Goal: Task Accomplishment & Management: Use online tool/utility

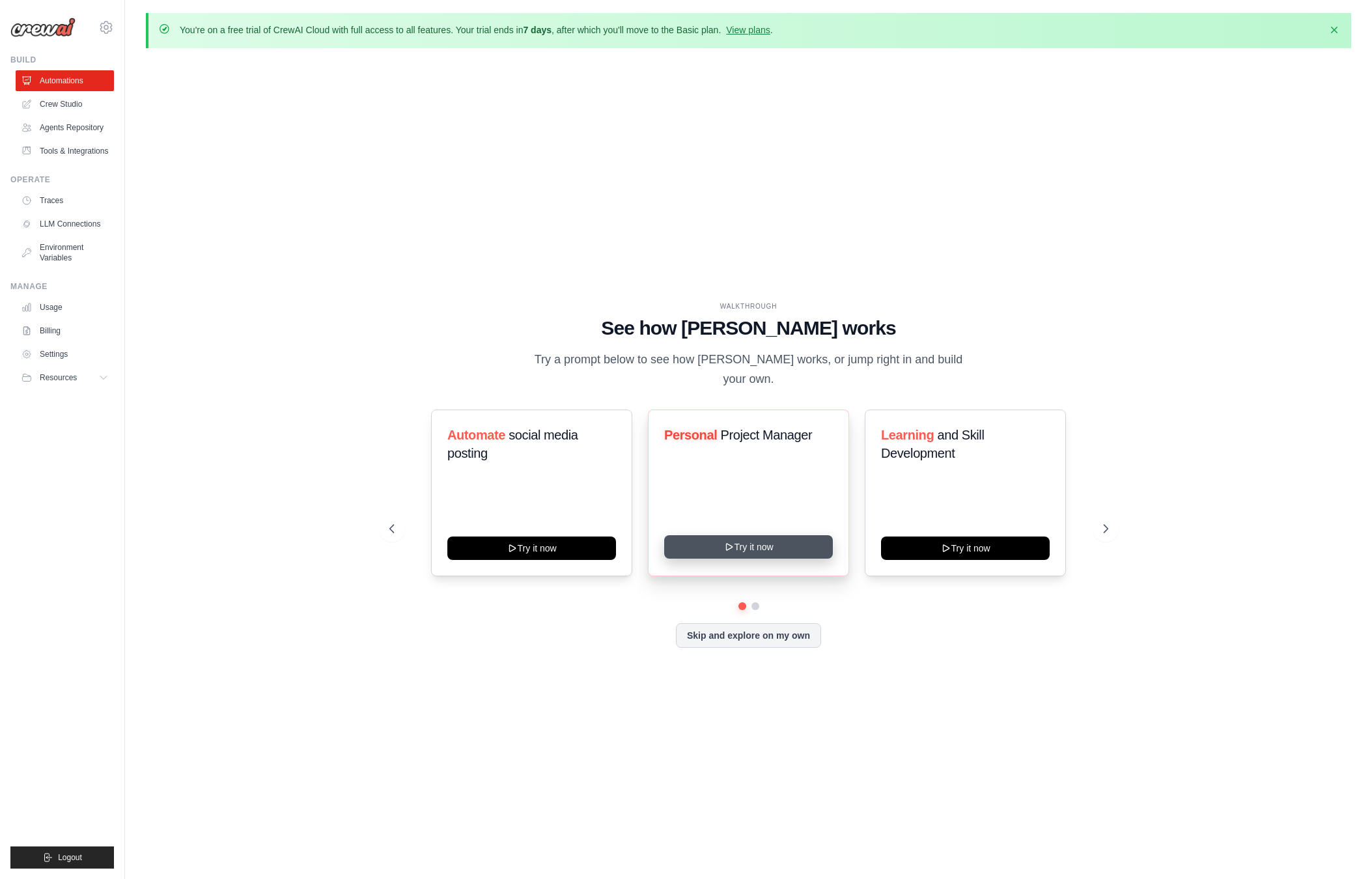
click at [730, 541] on icon at bounding box center [729, 547] width 10 height 10
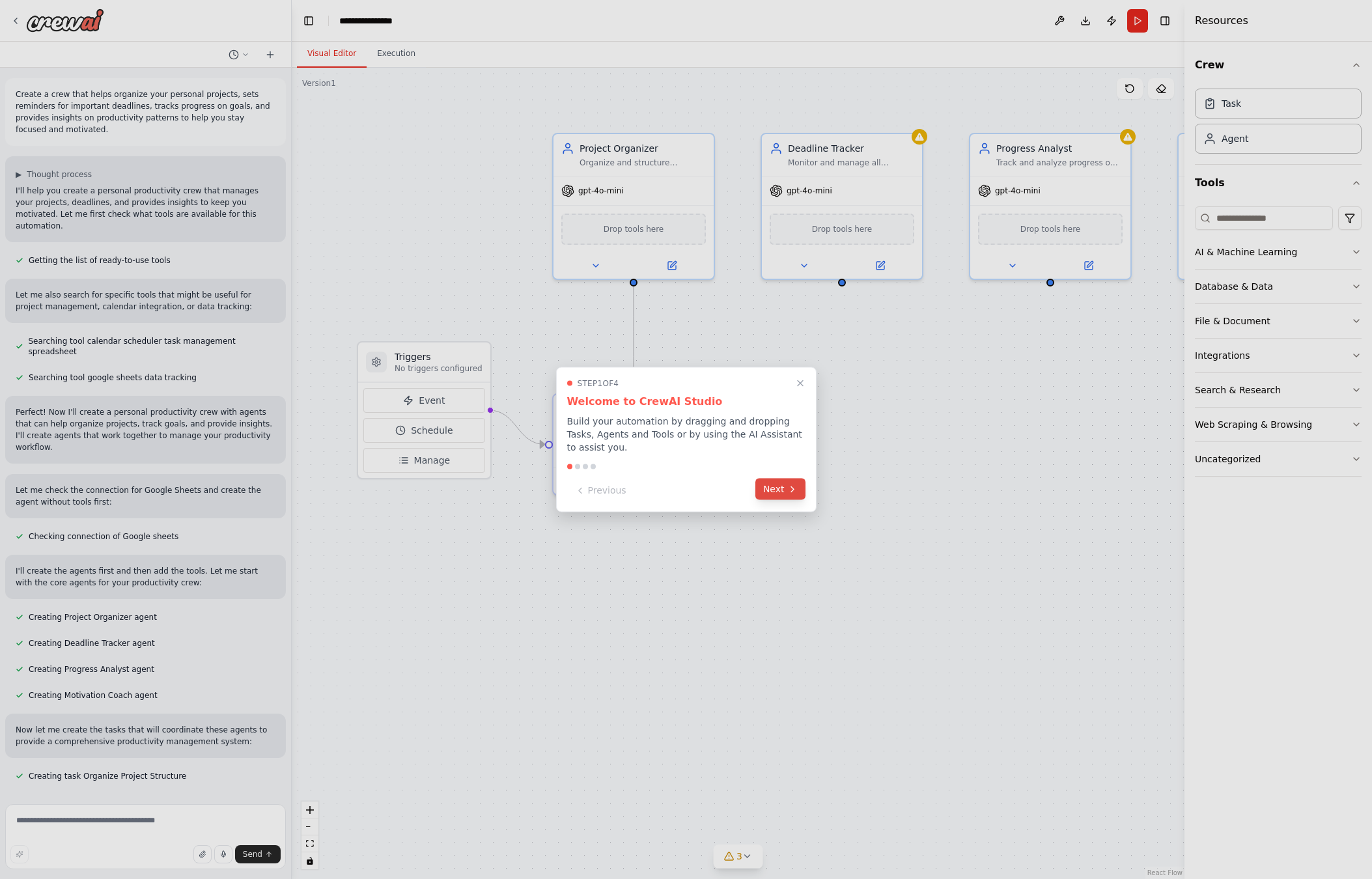
click at [785, 486] on button "Next" at bounding box center [781, 489] width 50 height 21
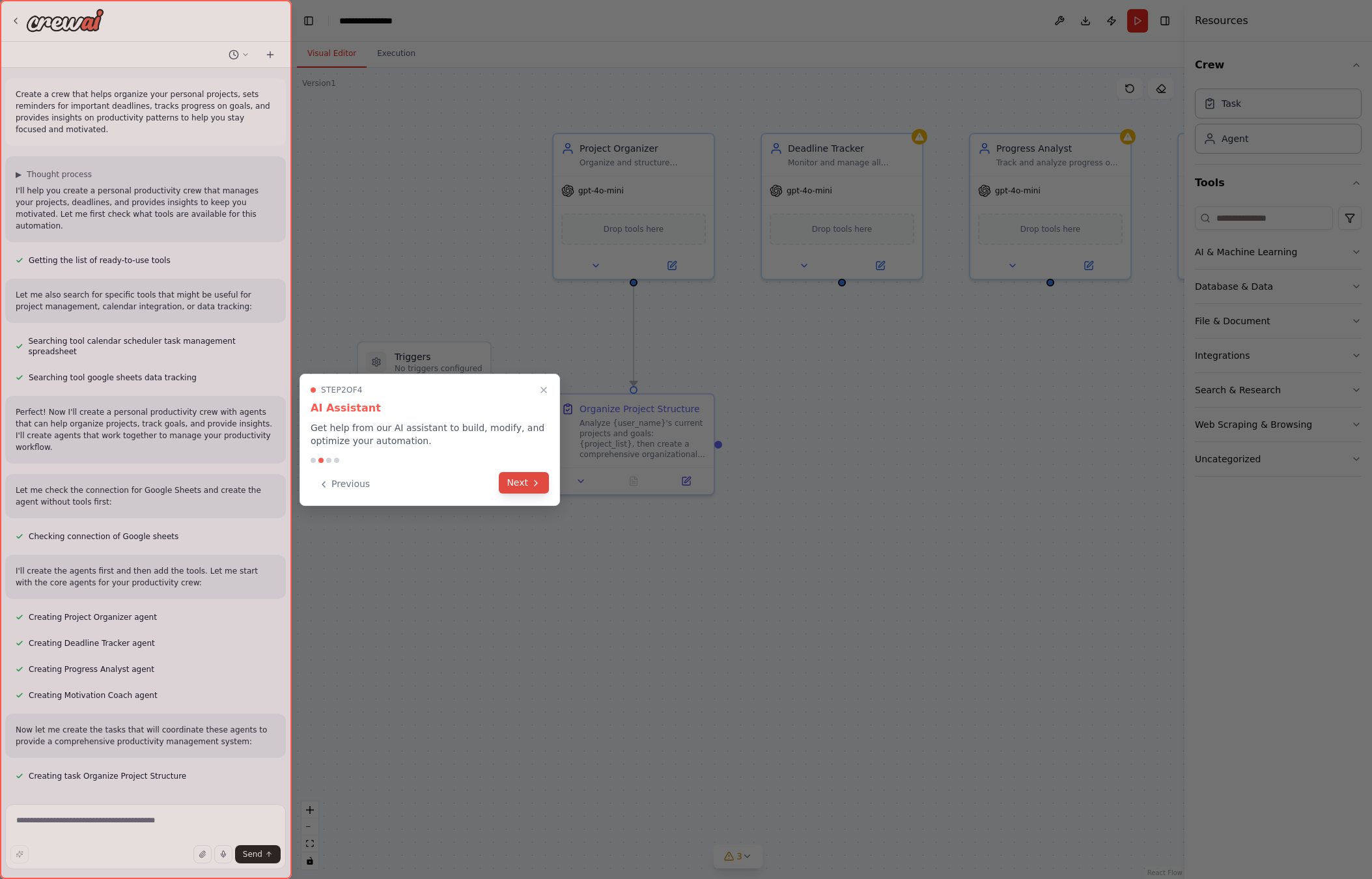
click at [530, 488] on icon at bounding box center [536, 483] width 10 height 10
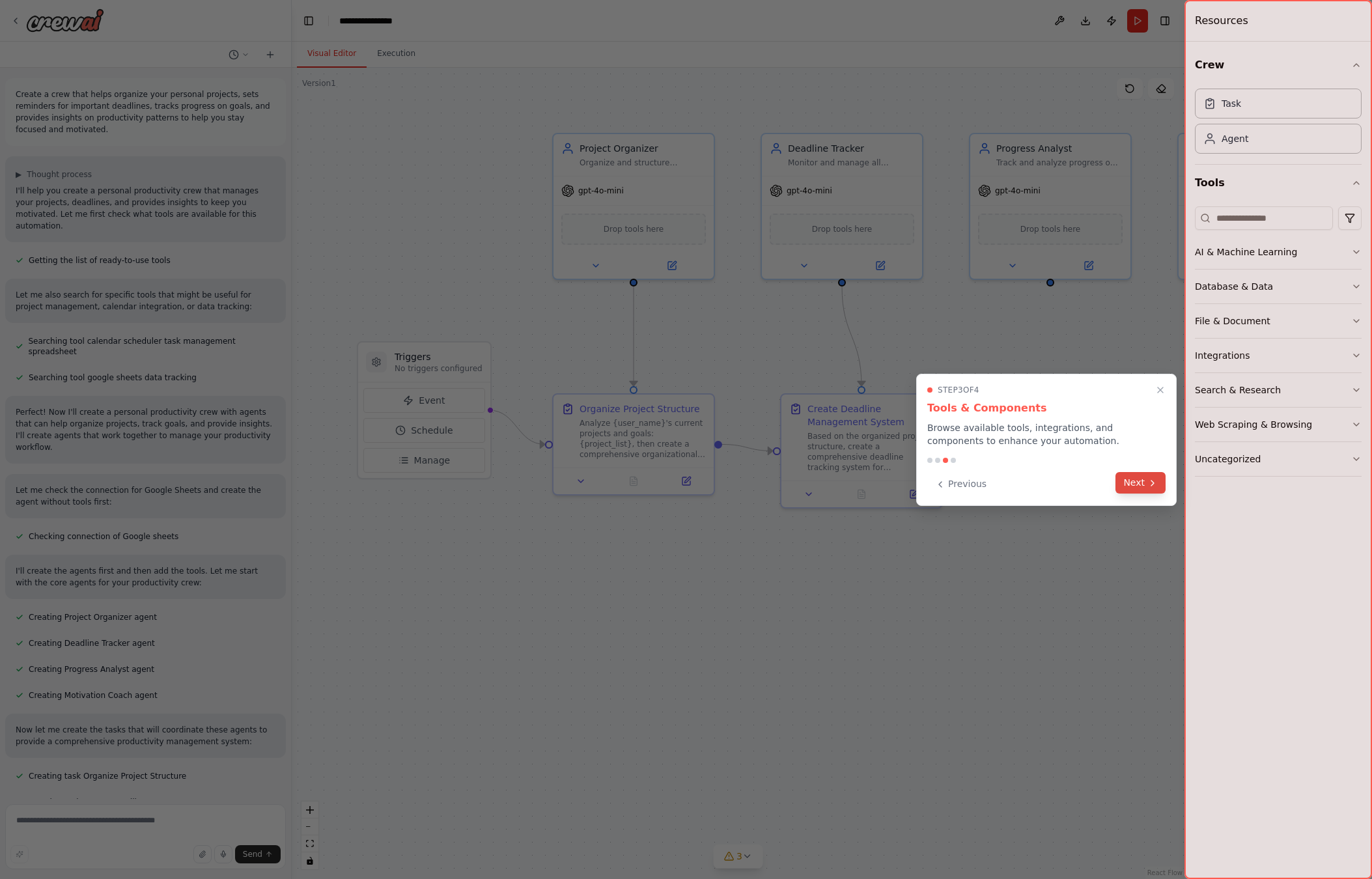
click at [1136, 481] on button "Next" at bounding box center [1140, 482] width 50 height 21
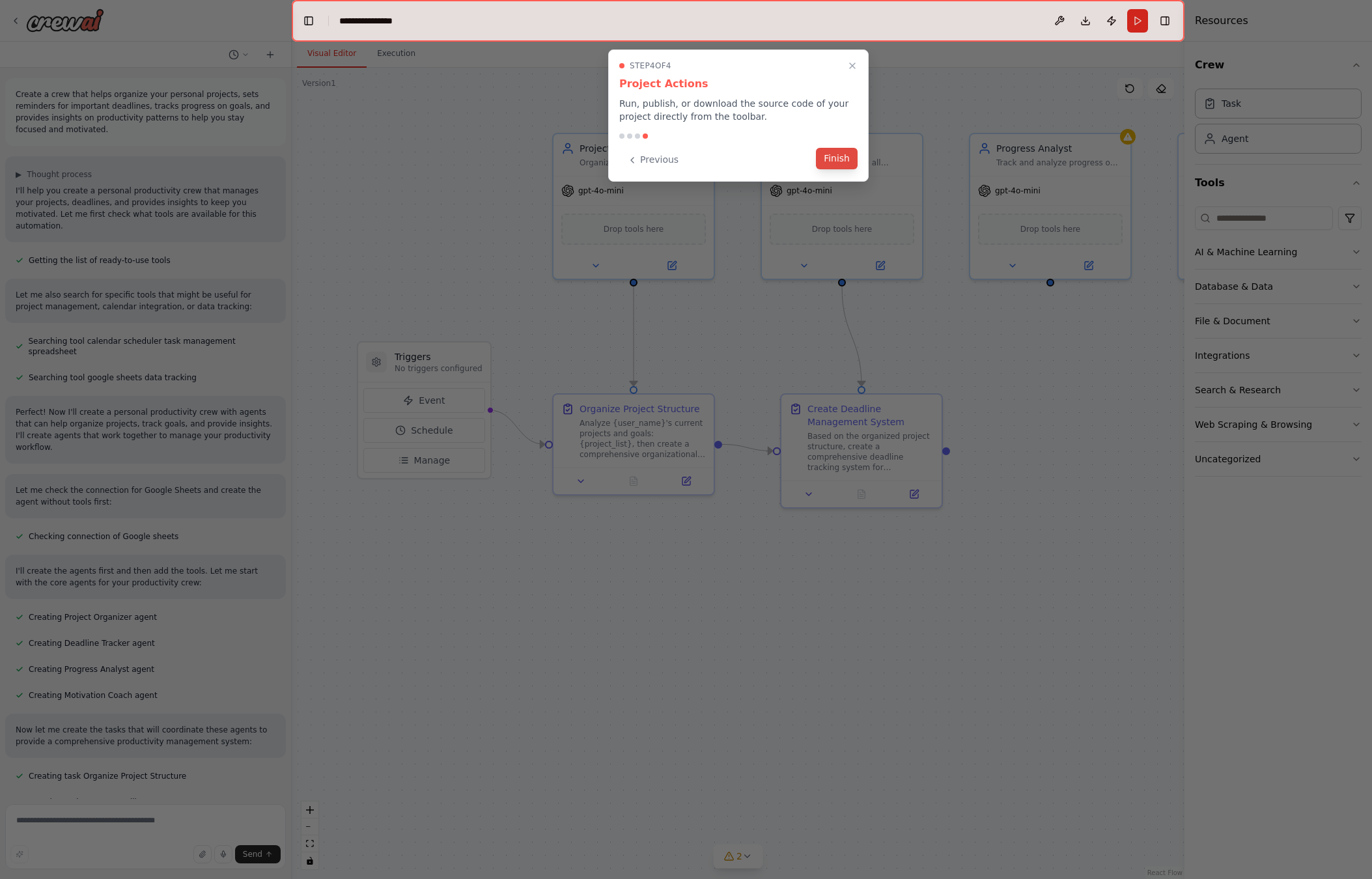
click at [825, 155] on button "Finish" at bounding box center [836, 158] width 42 height 21
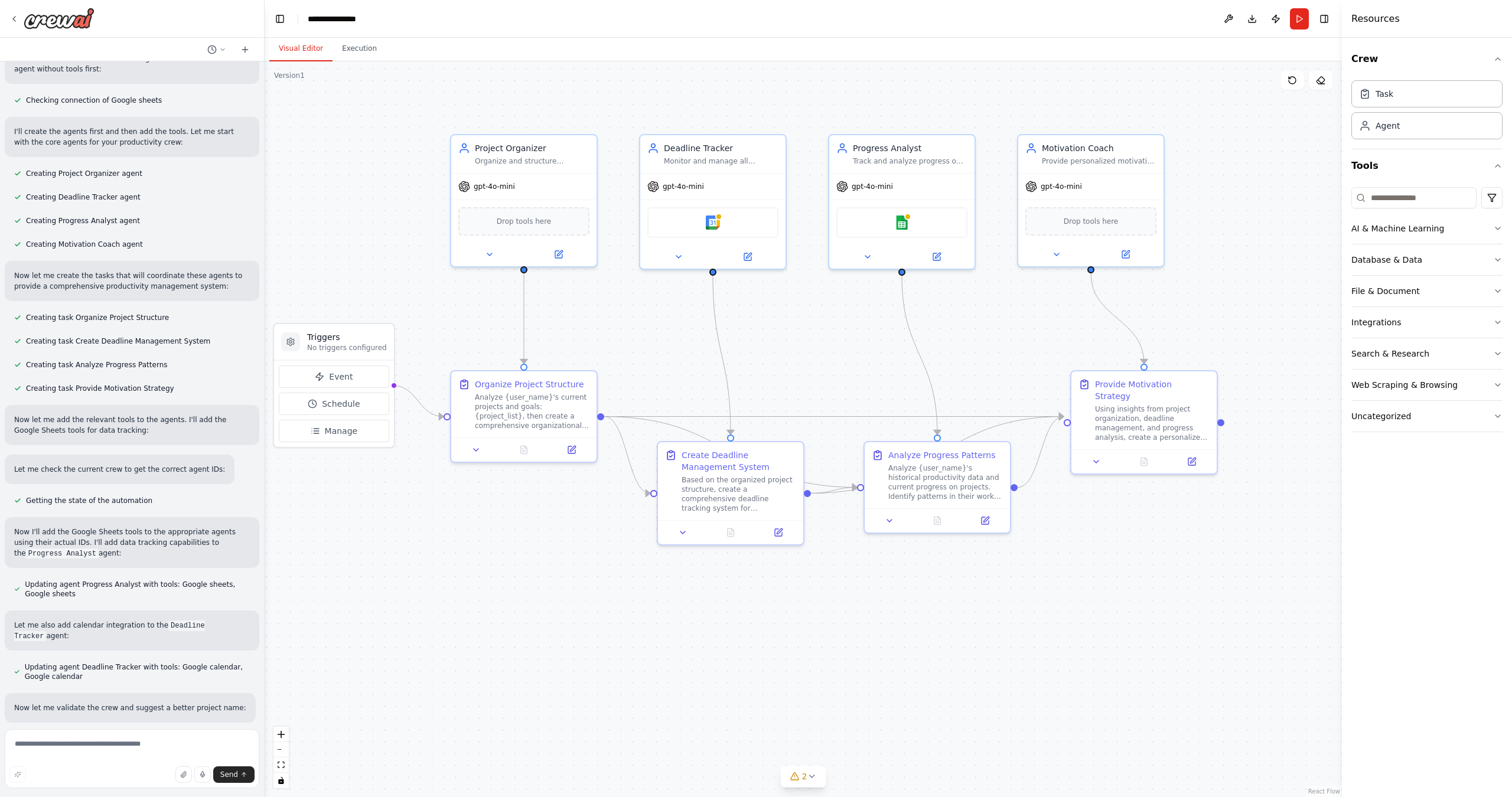
scroll to position [410, 0]
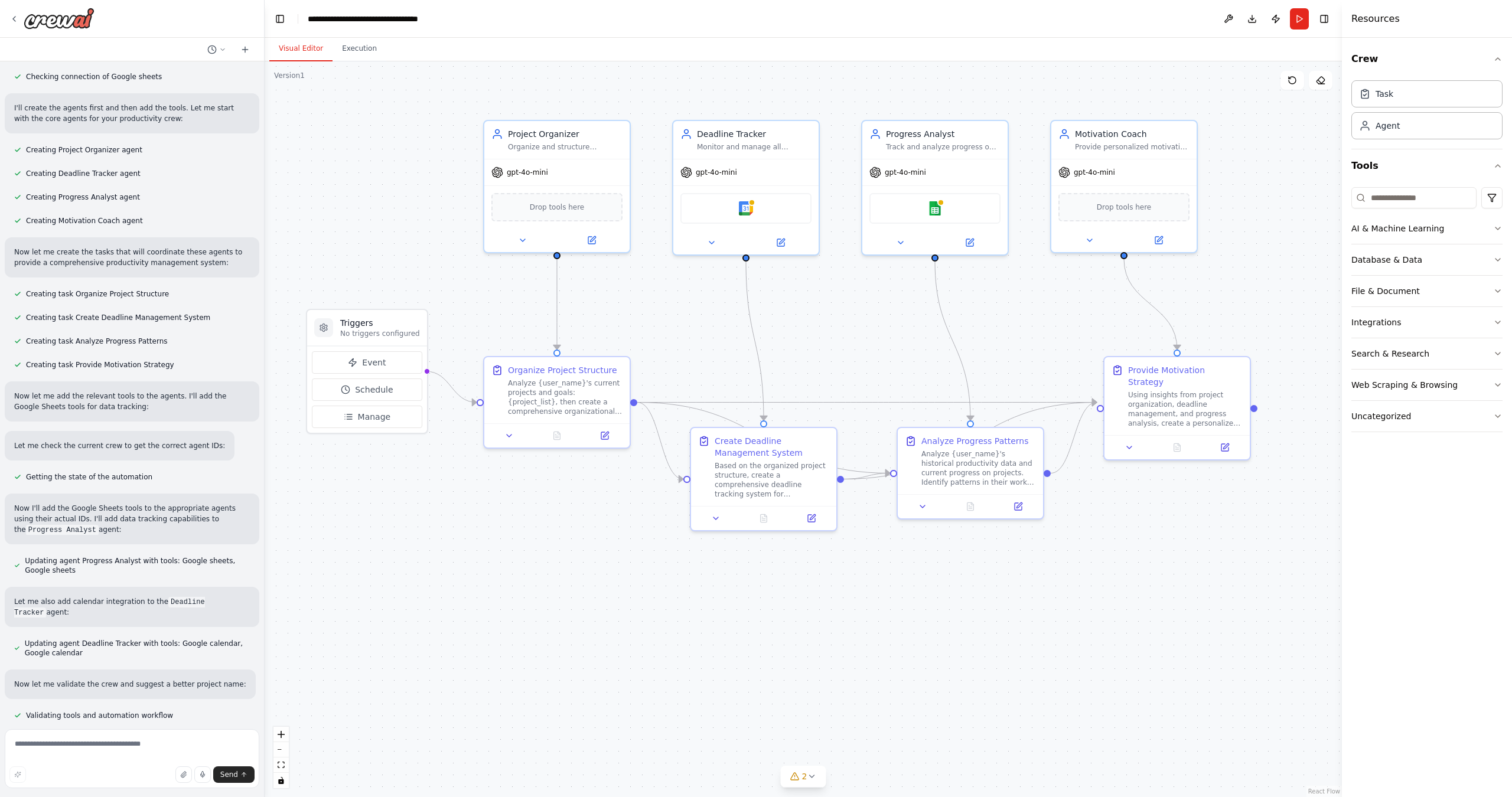
drag, startPoint x: 967, startPoint y: 604, endPoint x: 956, endPoint y: 603, distance: 11.0
click at [956, 603] on div ".deletable-edge-delete-btn { width: 20px; height: 20px; border: 0px solid #ffff…" at bounding box center [803, 429] width 1077 height 736
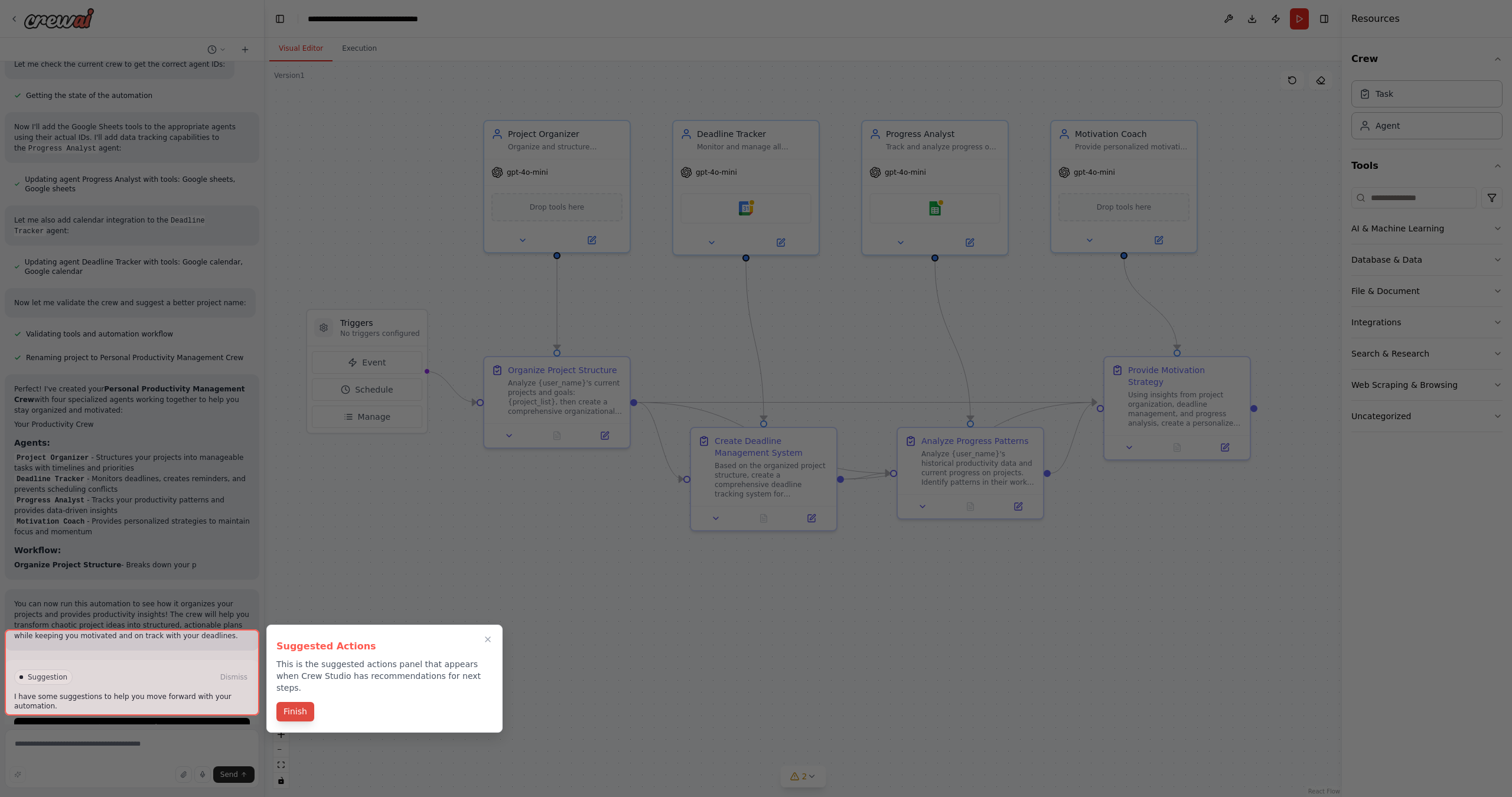
click at [302, 705] on button "Finish" at bounding box center [295, 711] width 38 height 19
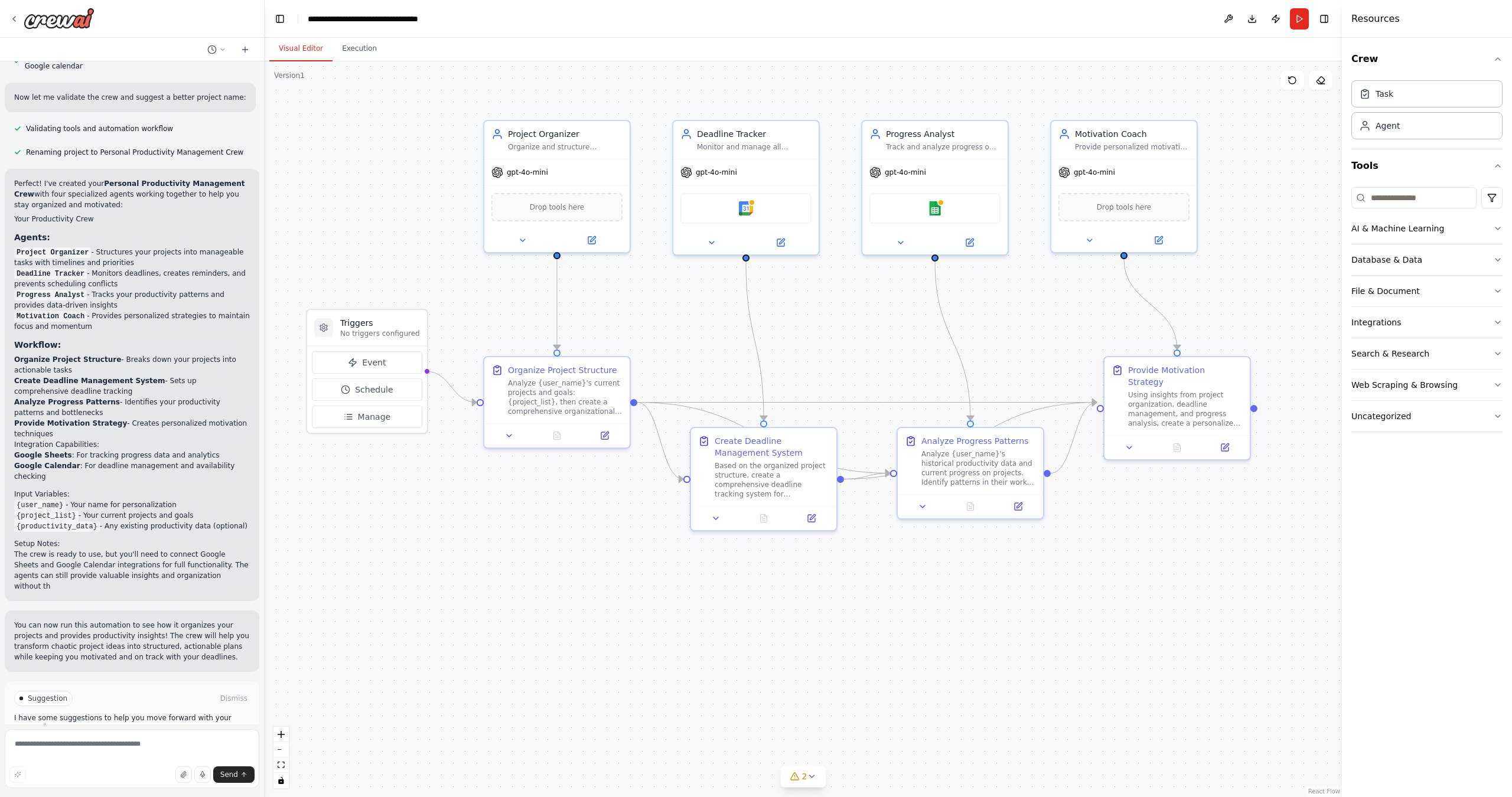
scroll to position [1007, 0]
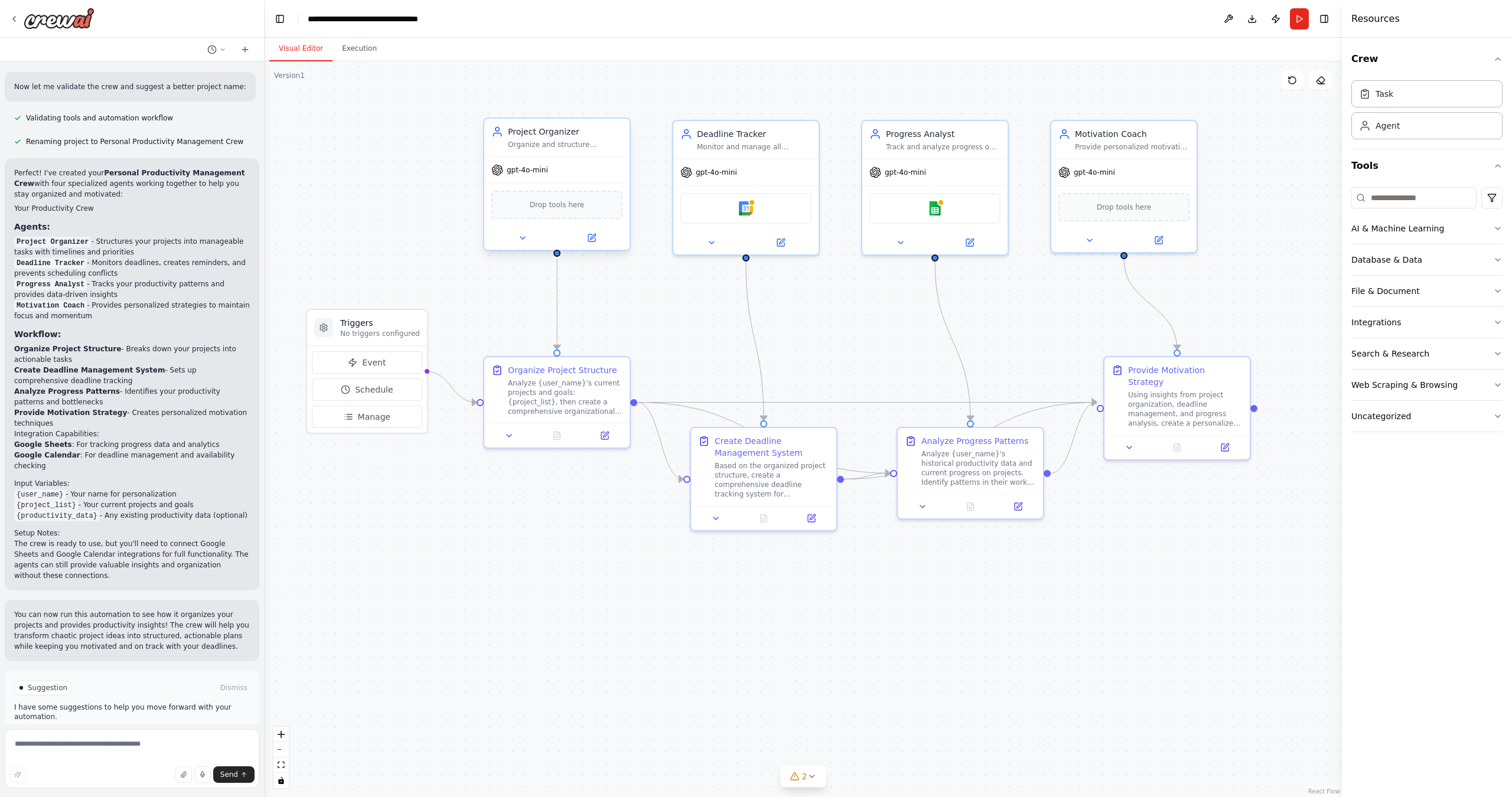
click at [544, 216] on div "Drop tools here" at bounding box center [556, 205] width 131 height 29
click at [521, 245] on div at bounding box center [557, 238] width 145 height 24
click at [522, 241] on icon at bounding box center [522, 238] width 9 height 9
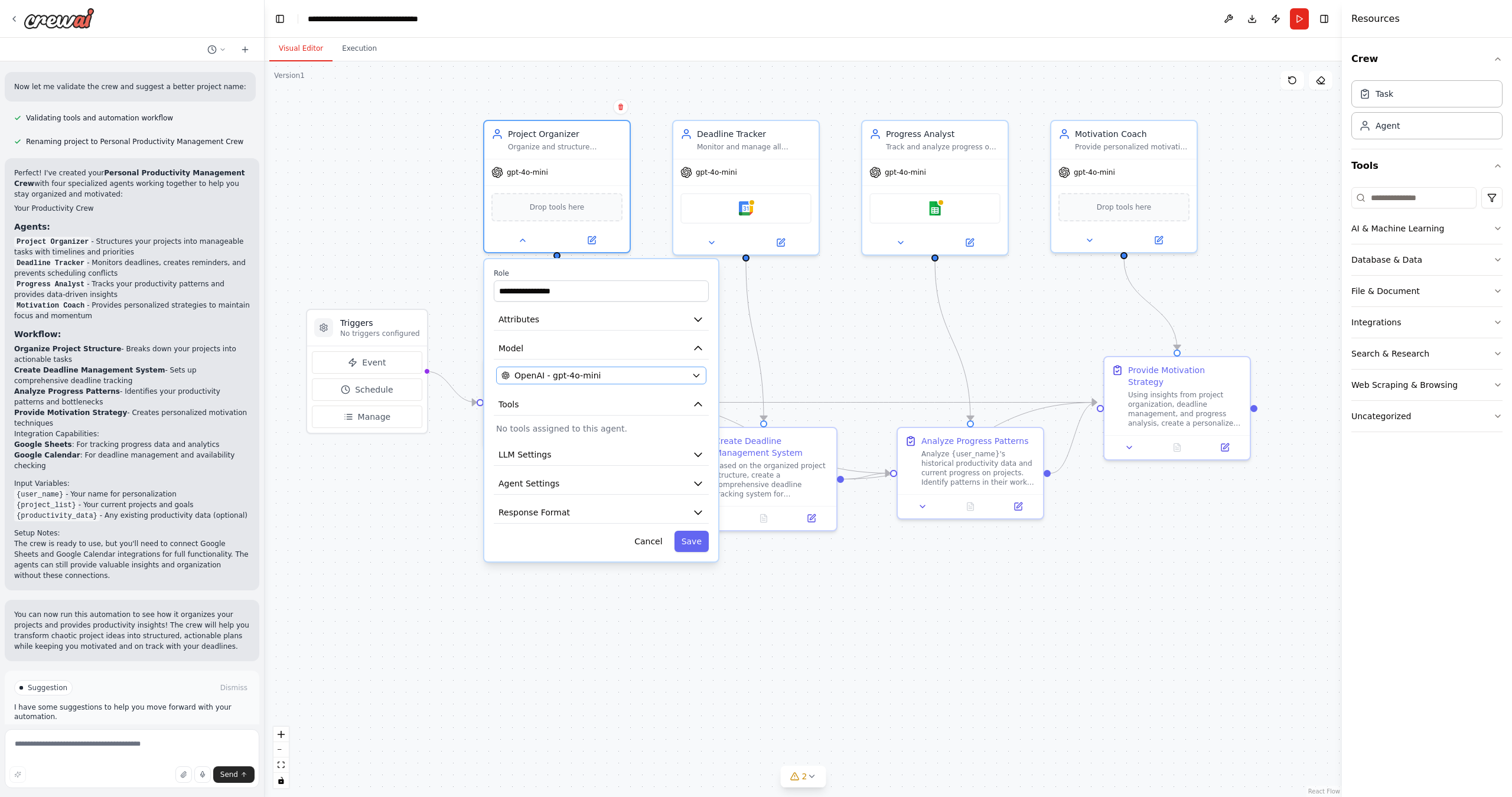
click at [686, 375] on div "OpenAI - gpt-4o-mini" at bounding box center [594, 376] width 186 height 12
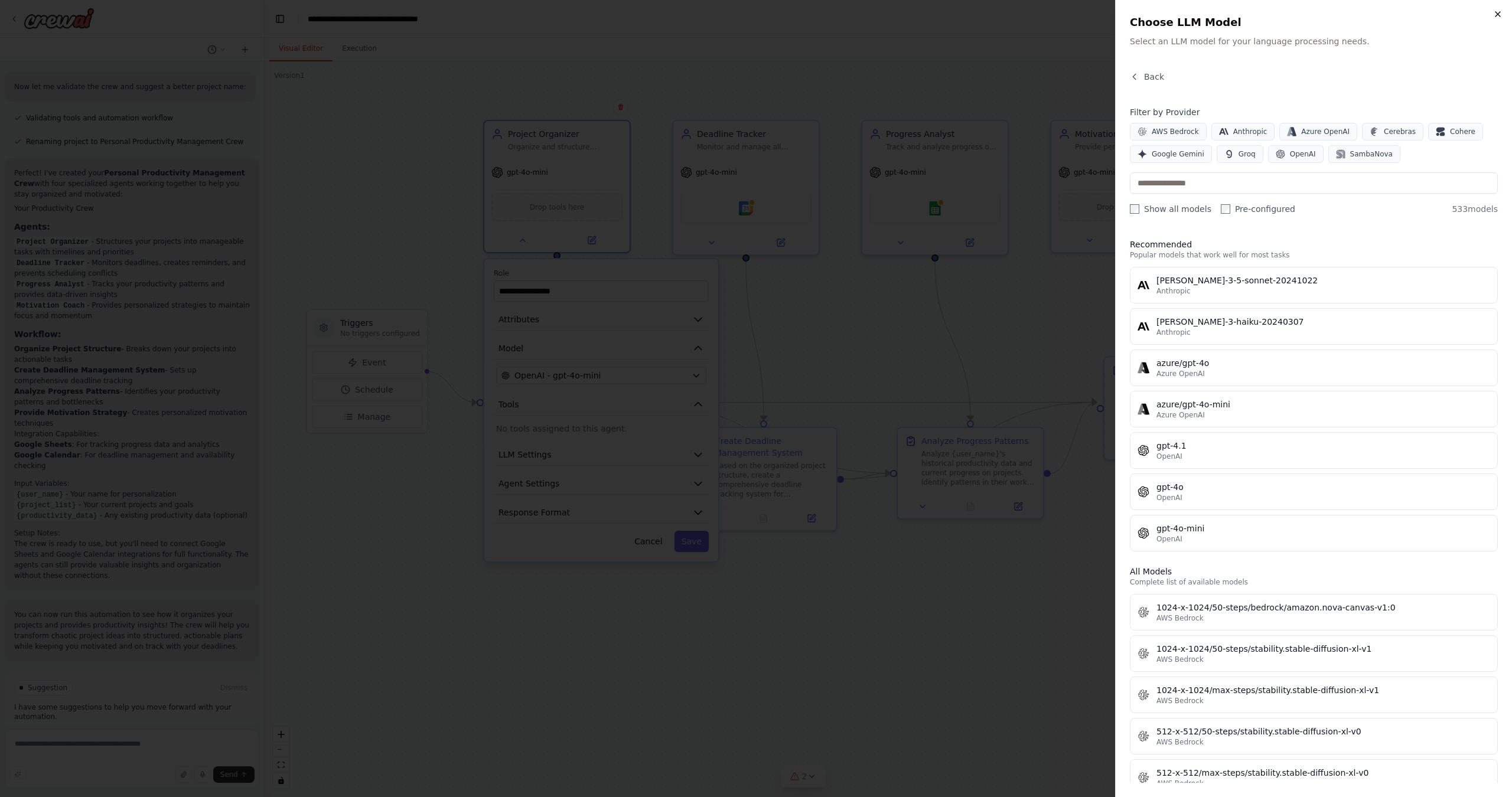
click at [1244, 13] on icon "button" at bounding box center [1498, 14] width 9 height 9
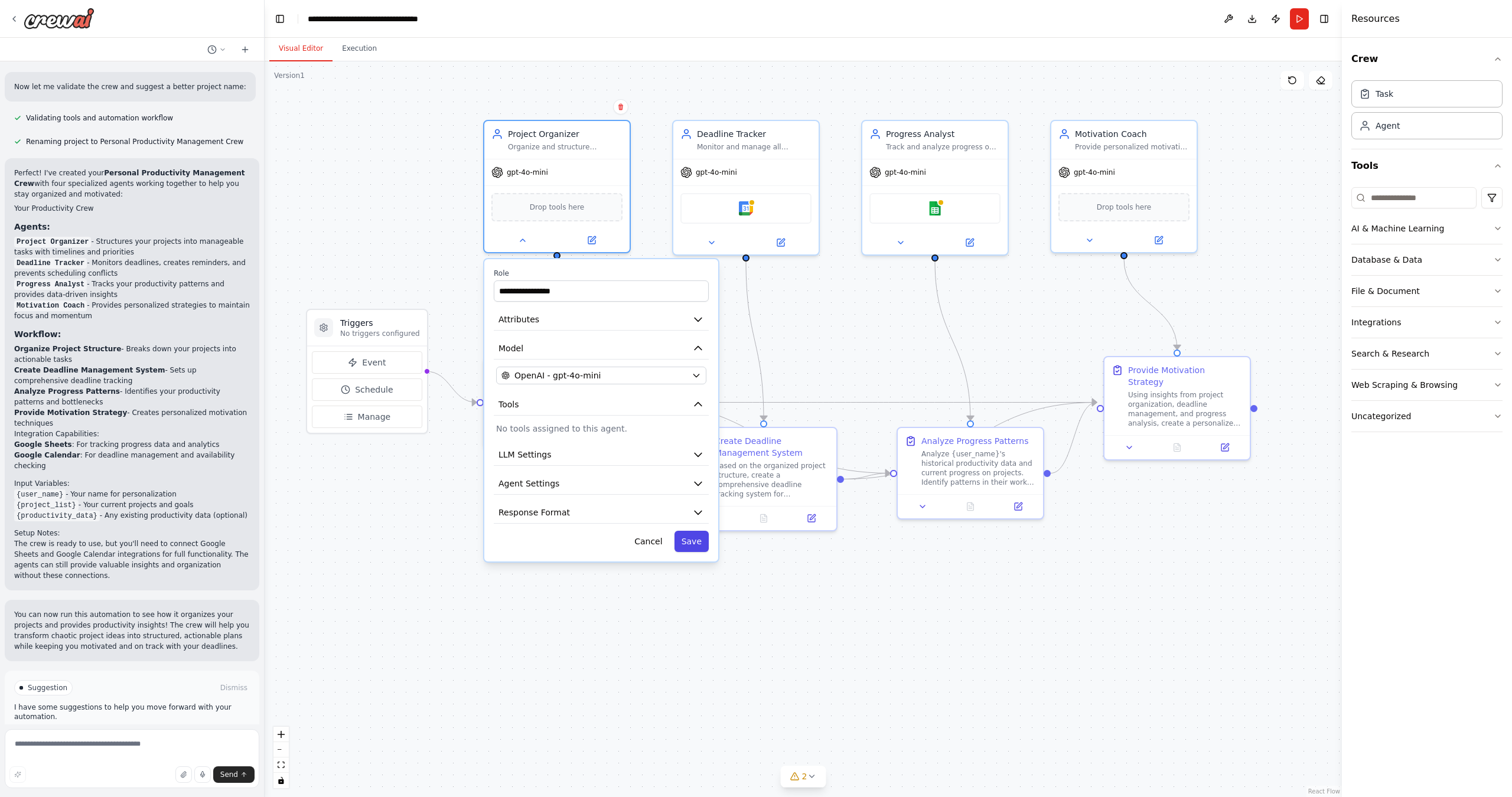
click at [691, 548] on button "Save" at bounding box center [691, 542] width 34 height 21
click at [691, 543] on button "Save" at bounding box center [691, 542] width 34 height 21
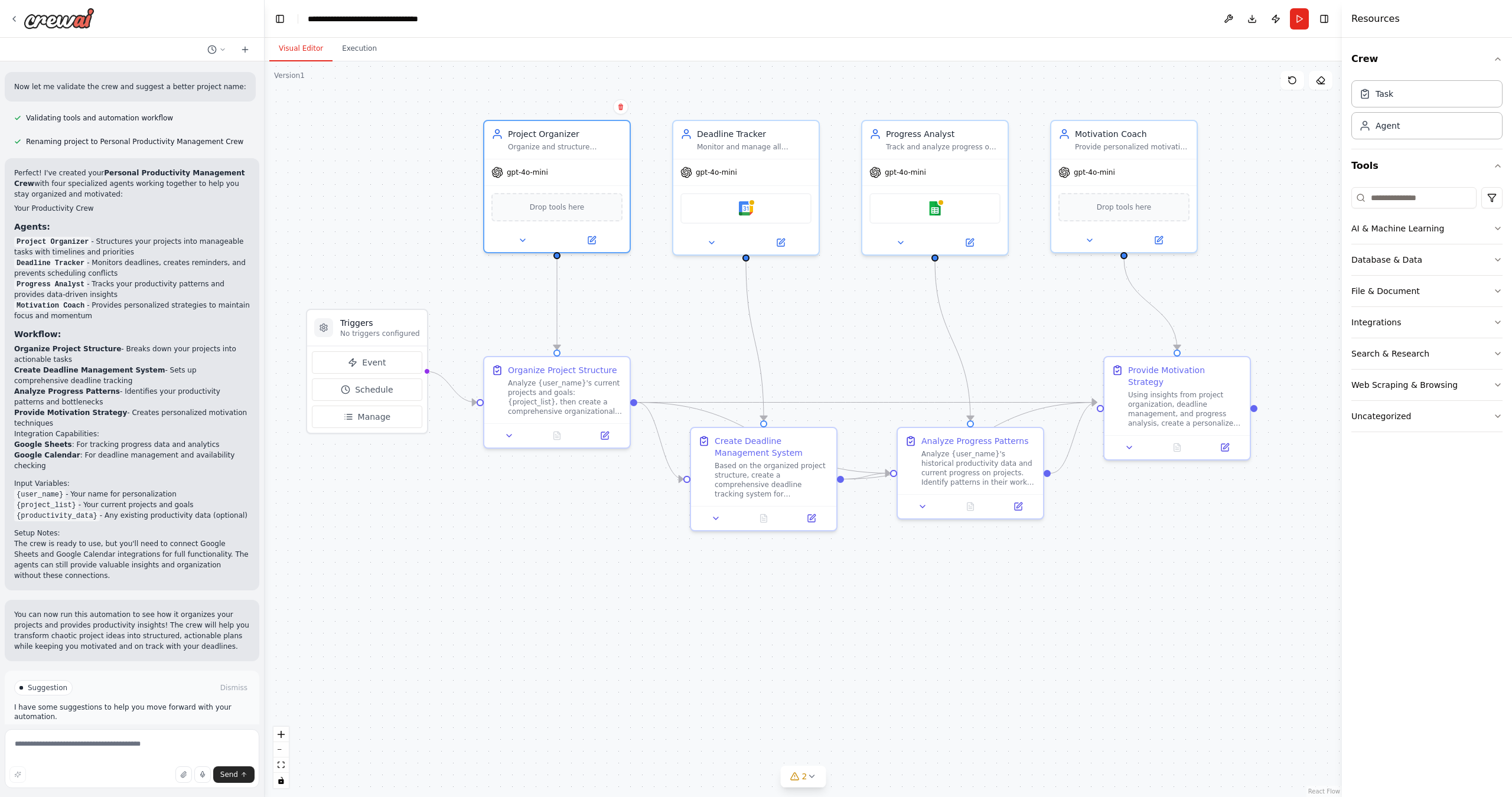
click at [121, 733] on span "Run Automation" at bounding box center [137, 738] width 57 height 9
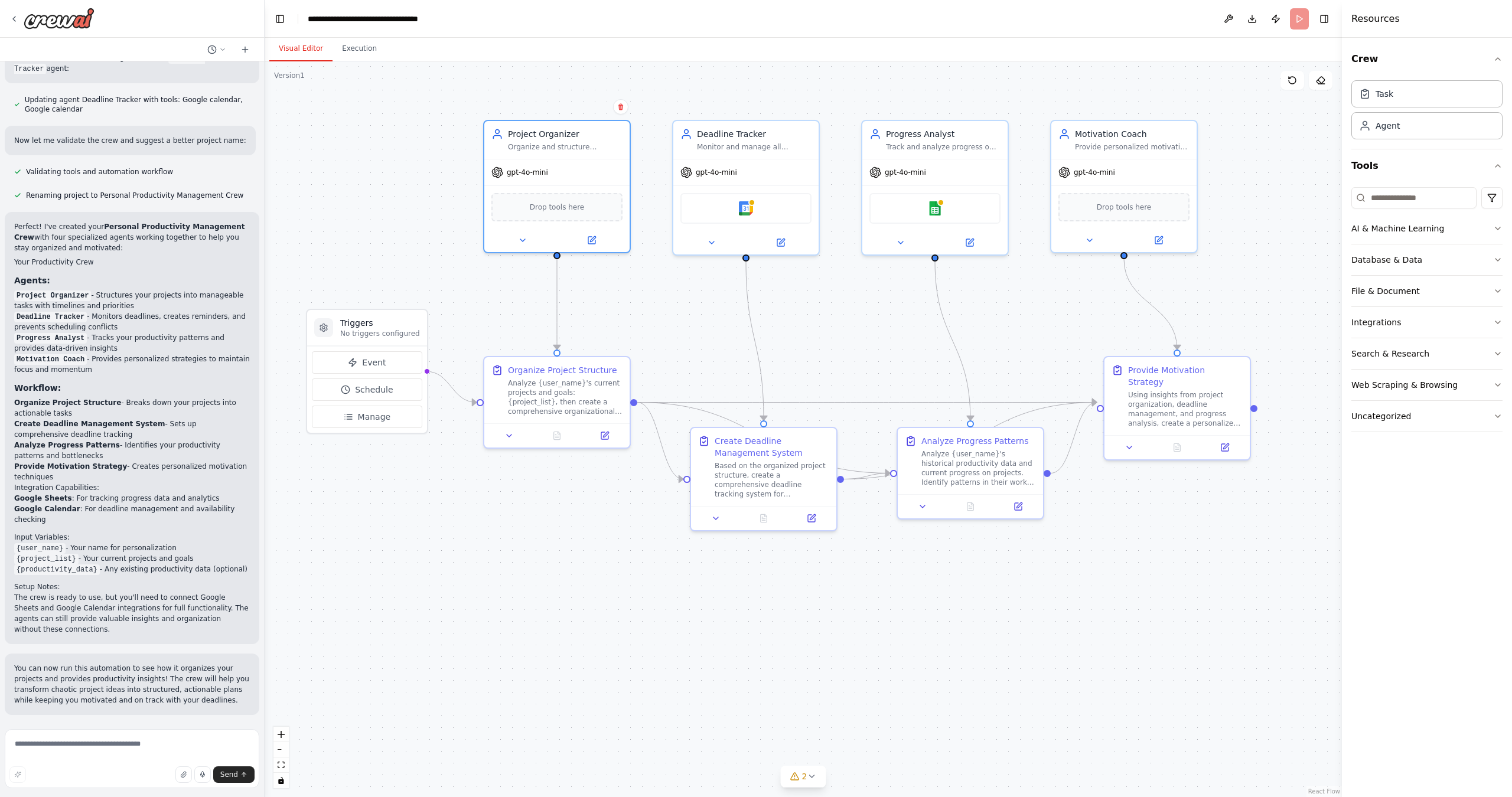
scroll to position [911, 0]
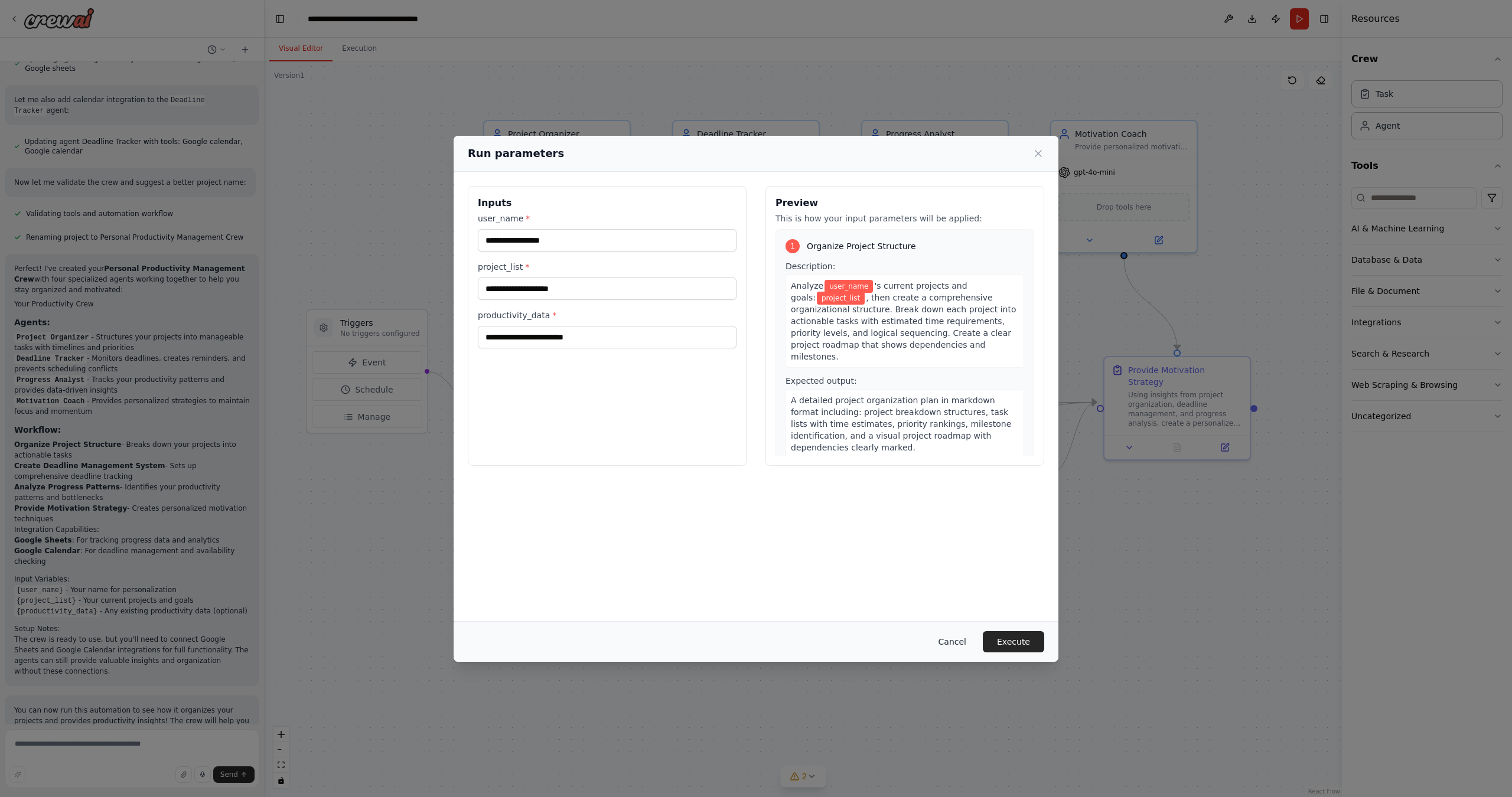
click at [953, 644] on button "Cancel" at bounding box center [952, 642] width 47 height 21
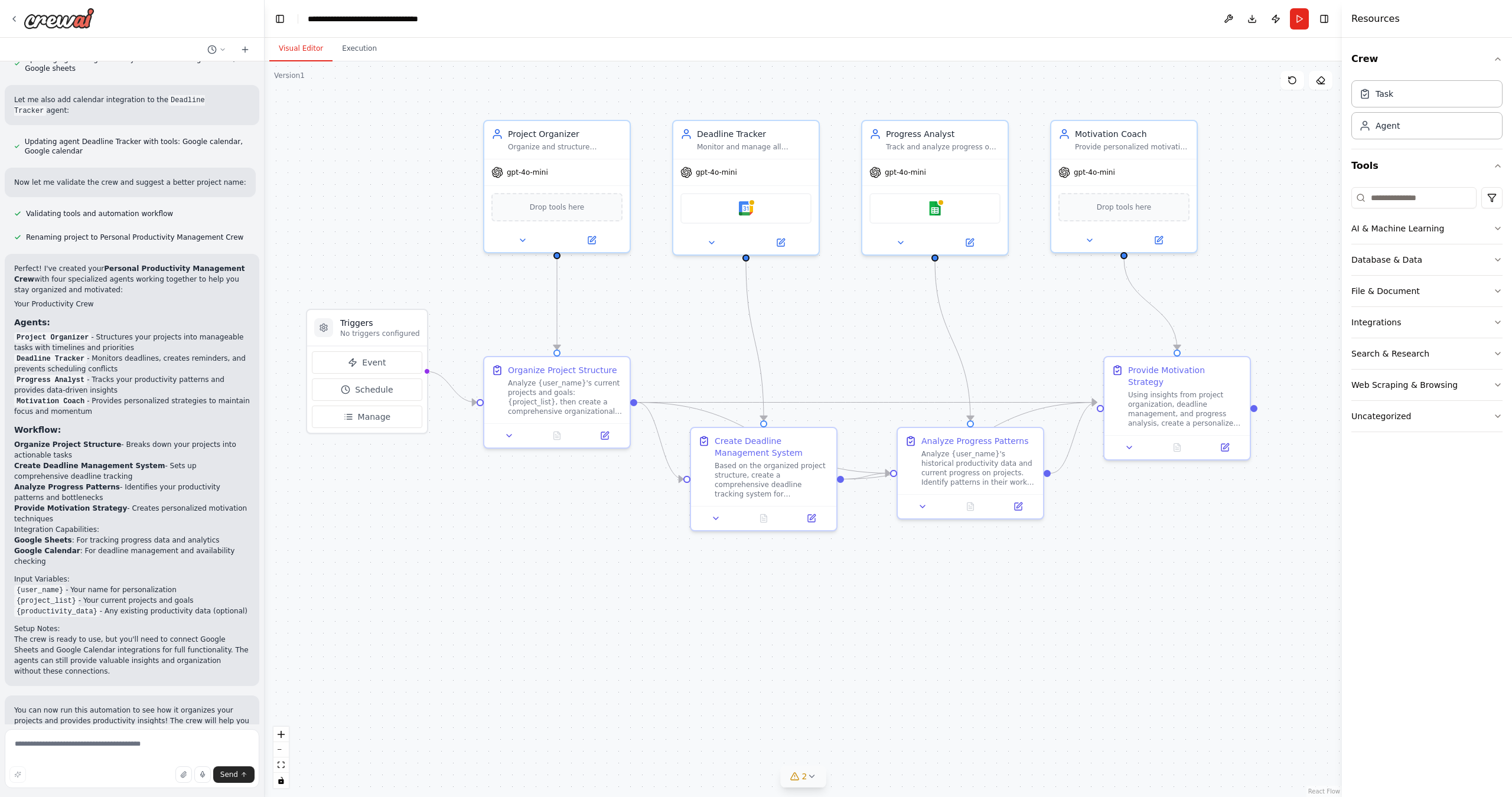
click at [801, 780] on div "2" at bounding box center [799, 776] width 17 height 12
click at [579, 646] on div ".deletable-edge-delete-btn { width: 20px; height: 20px; border: 0px solid #ffff…" at bounding box center [803, 429] width 1077 height 736
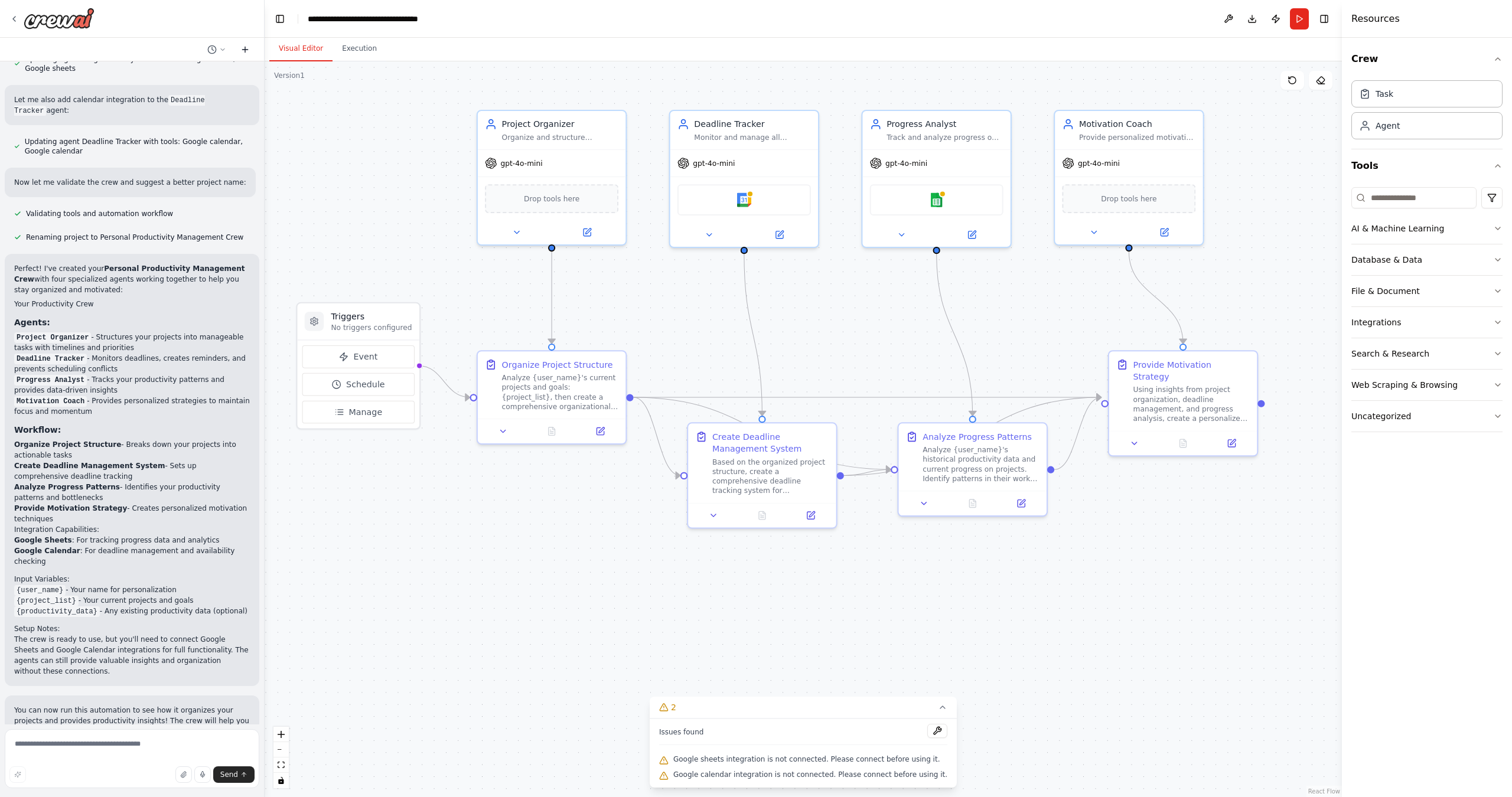
click at [246, 51] on icon at bounding box center [245, 49] width 9 height 9
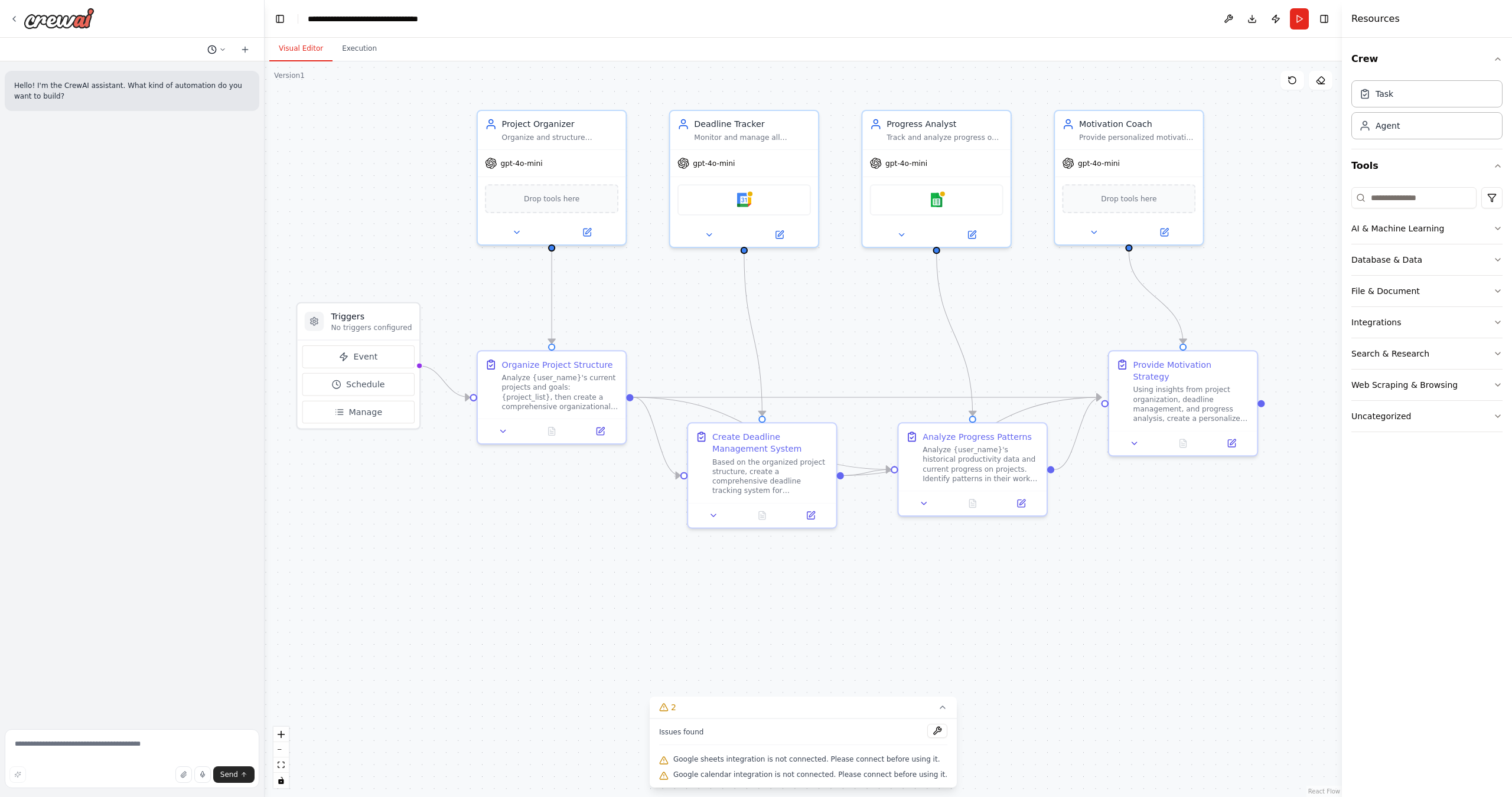
click at [219, 55] on button at bounding box center [216, 49] width 29 height 14
click at [178, 89] on span "Create a crew that helps organize your personal projects, sets reminders for im…" at bounding box center [166, 92] width 77 height 9
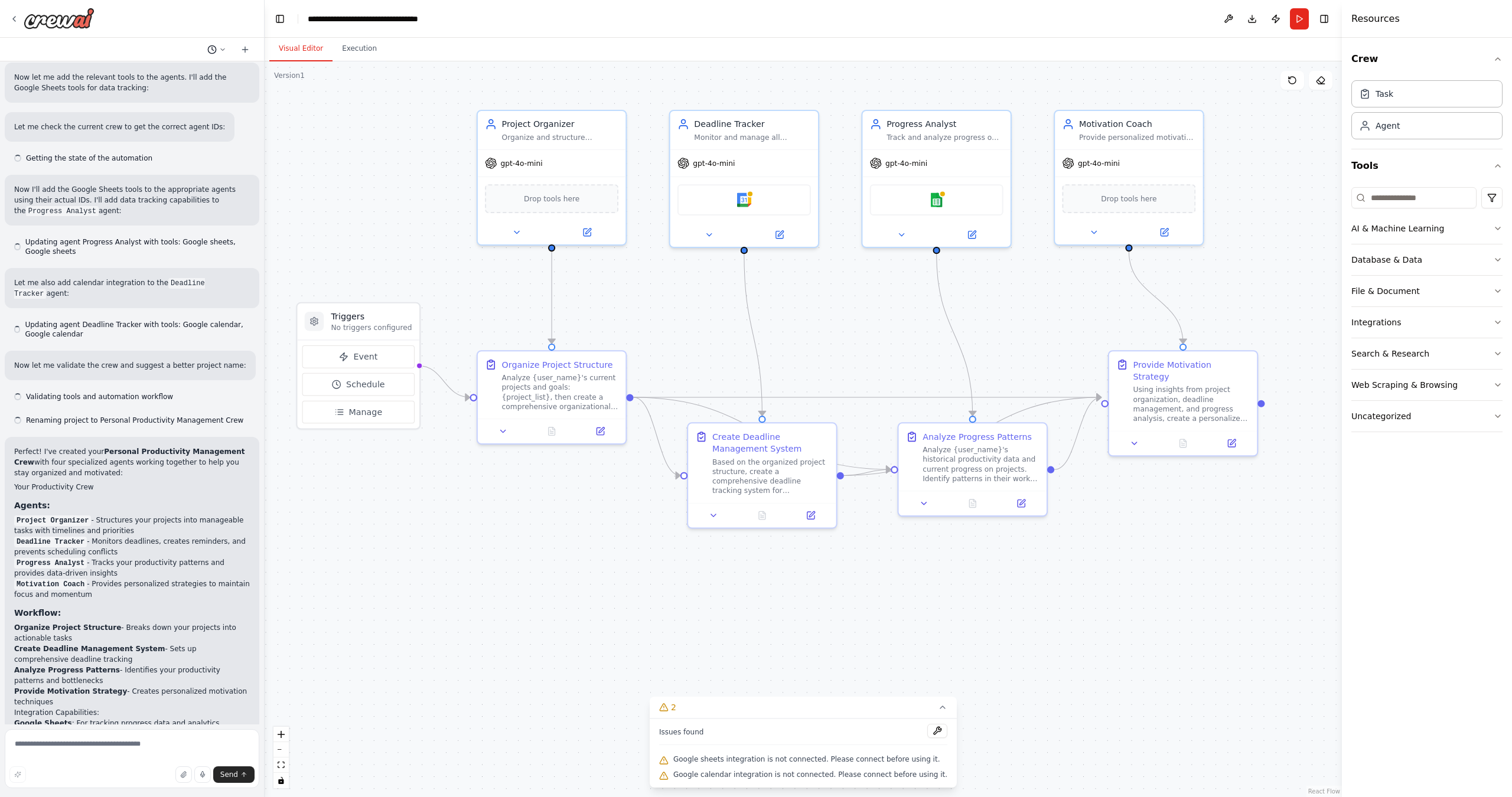
scroll to position [911, 0]
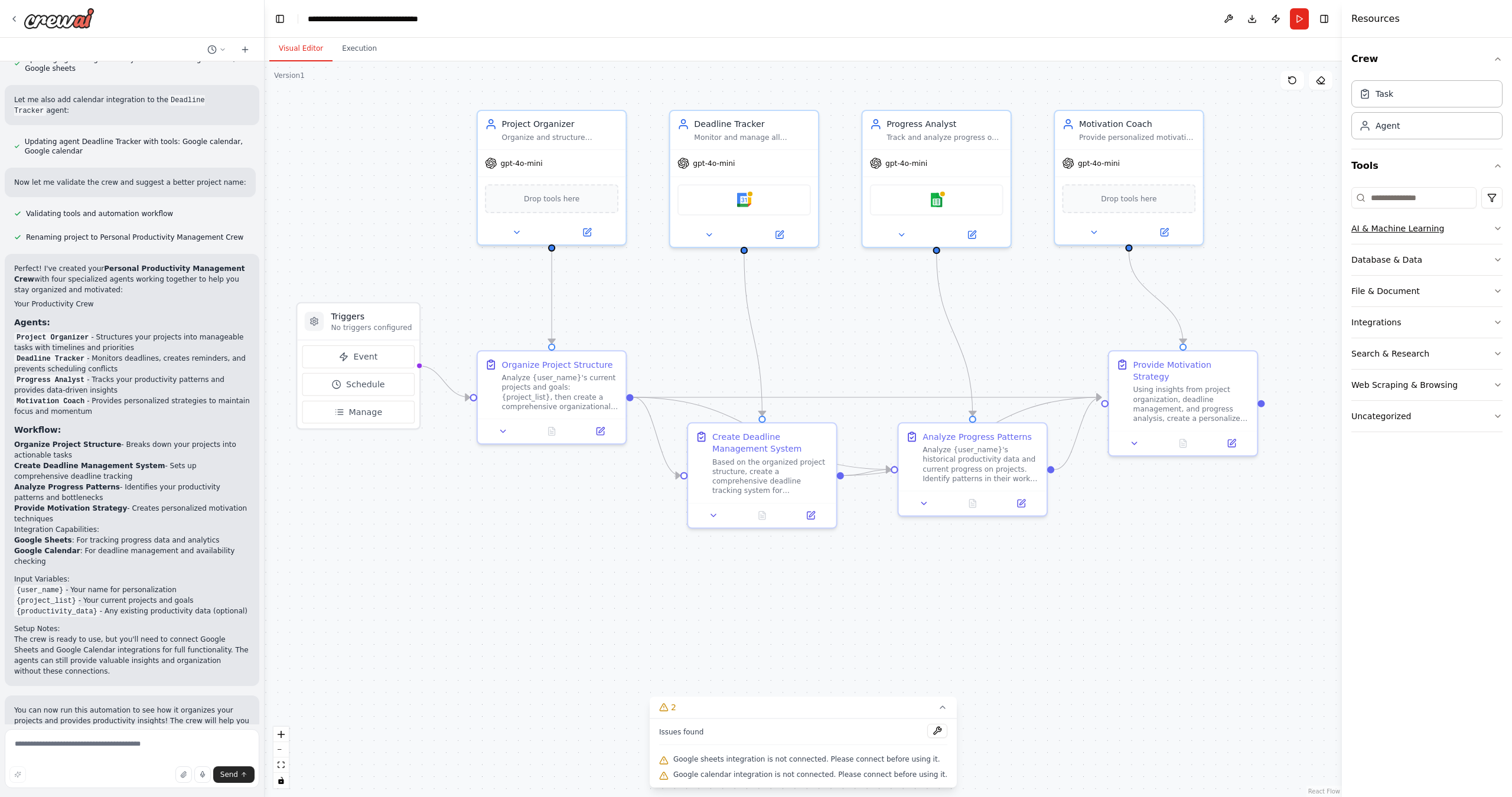
click at [1244, 229] on icon "button" at bounding box center [1498, 228] width 9 height 9
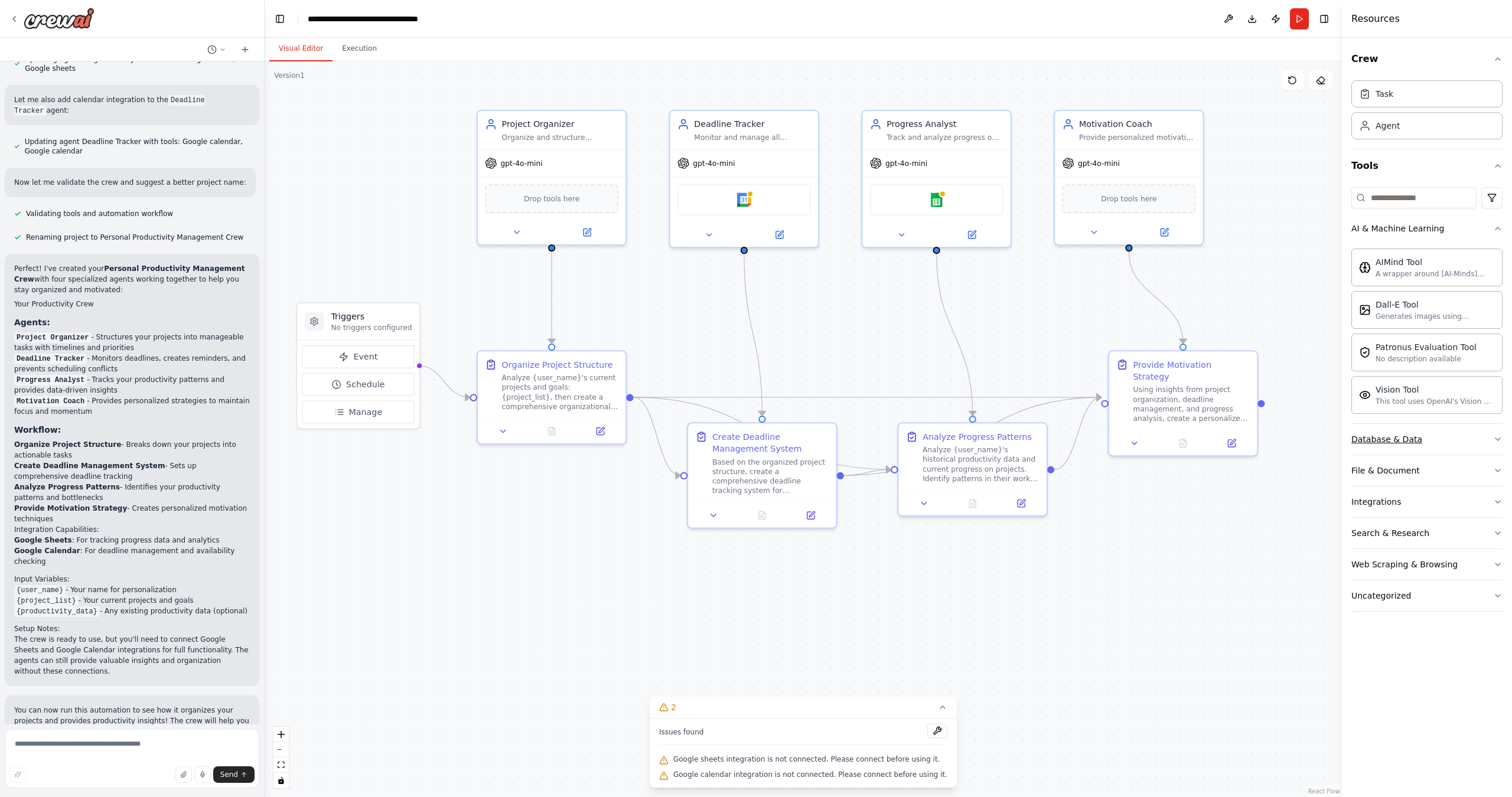
click at [1244, 437] on icon "button" at bounding box center [1498, 439] width 9 height 9
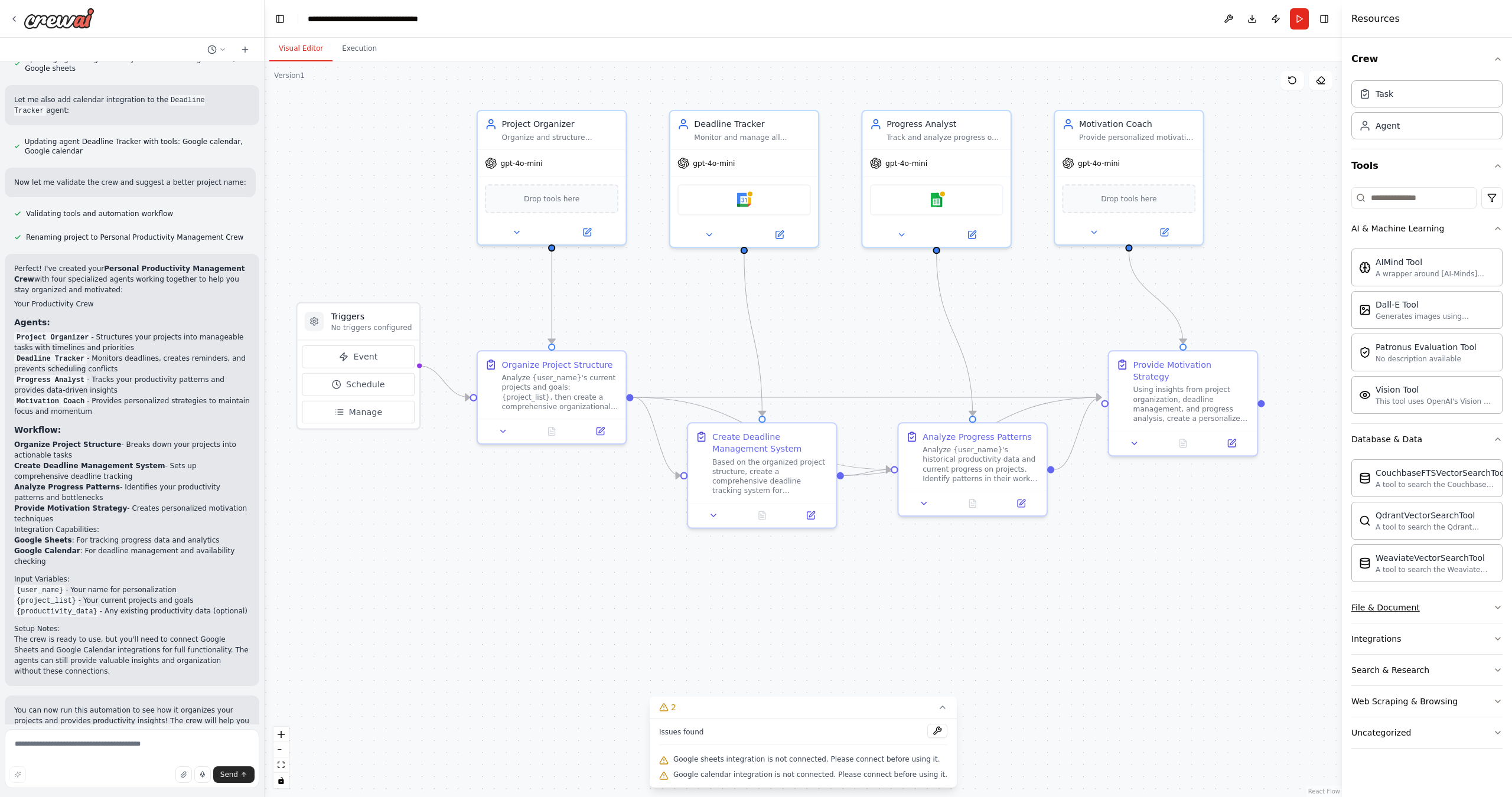
click at [1244, 607] on button "File & Document" at bounding box center [1427, 607] width 151 height 31
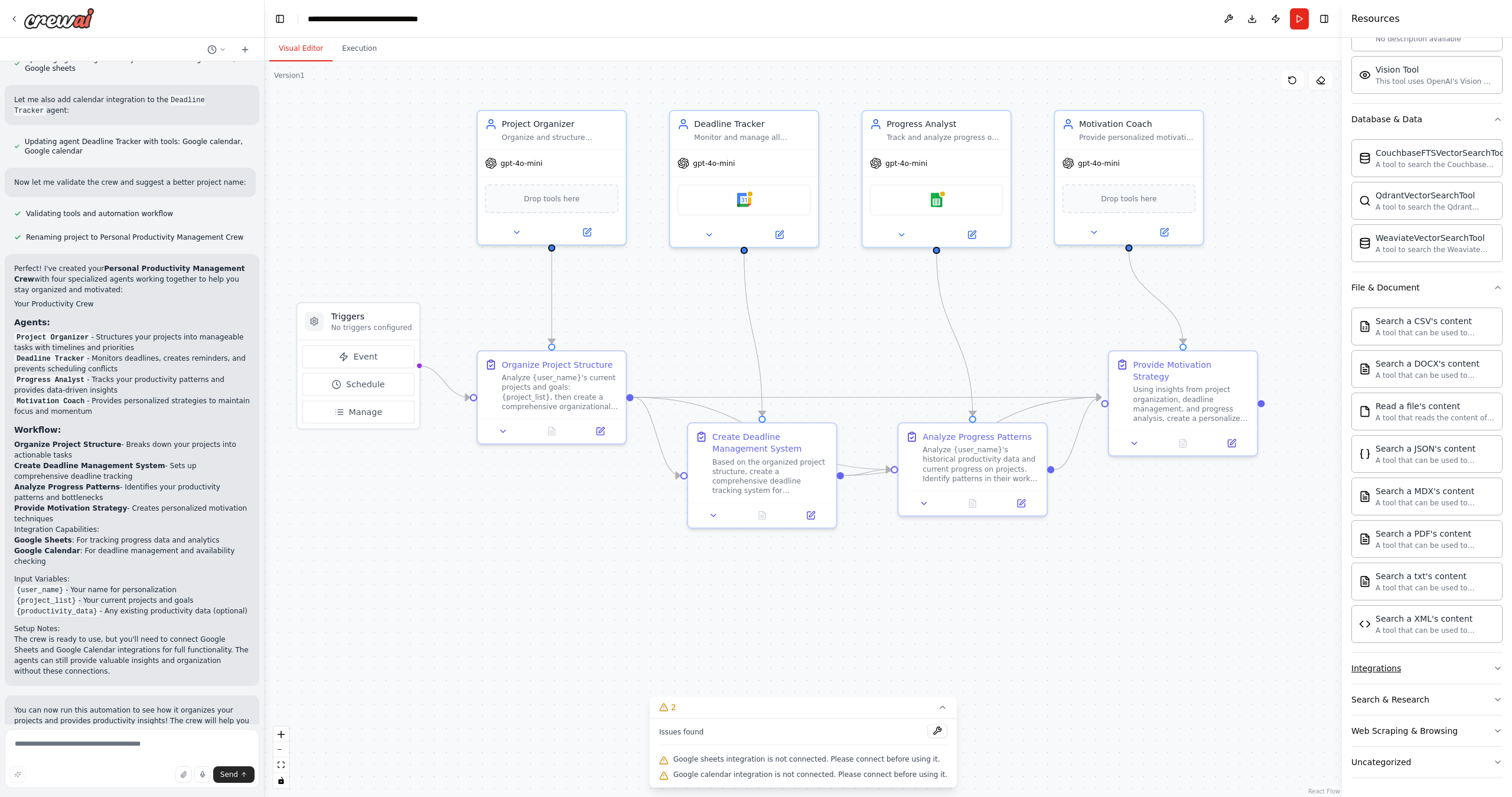
click at [1244, 670] on button "Integrations" at bounding box center [1427, 669] width 151 height 31
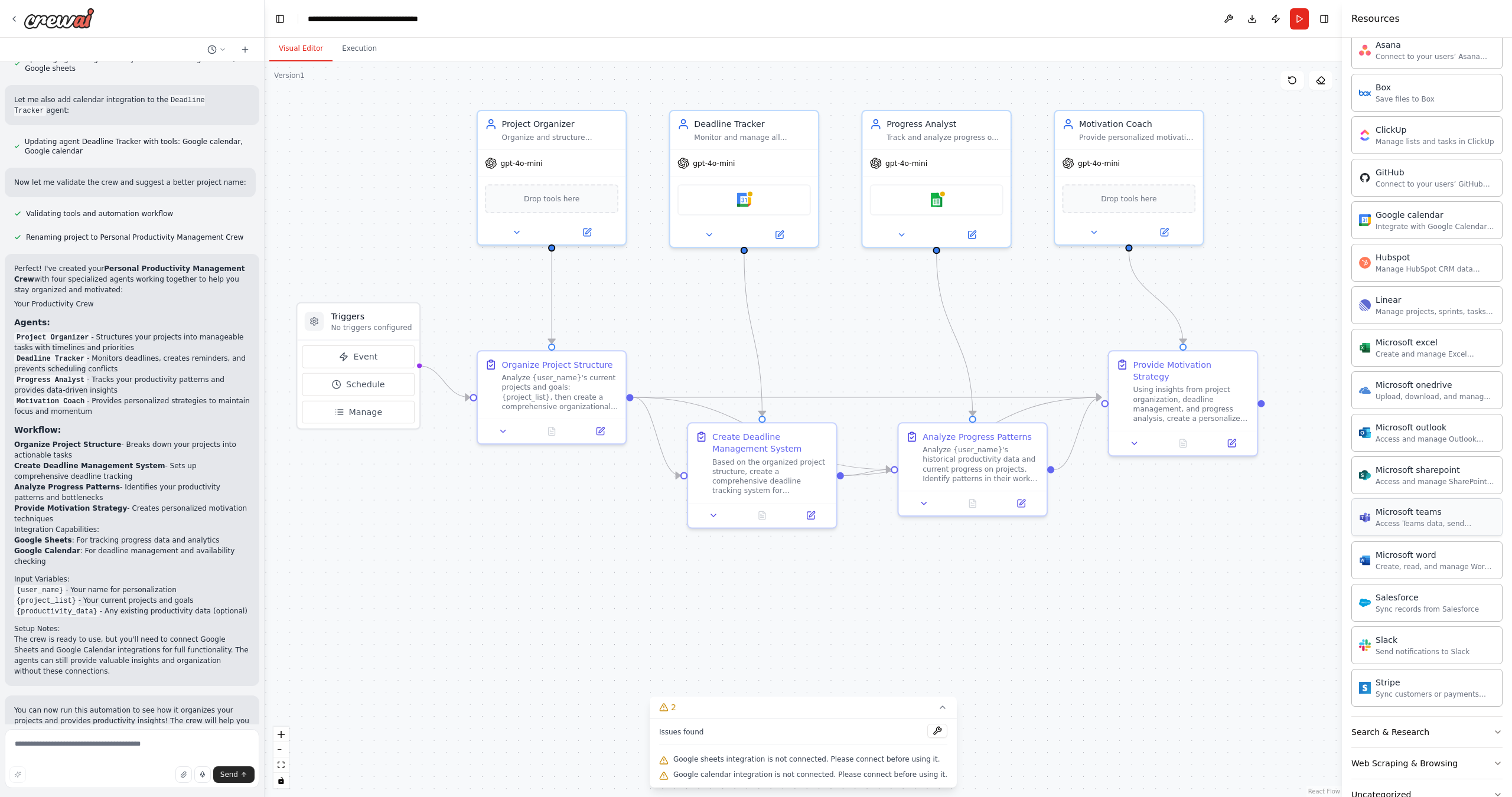
scroll to position [1010, 0]
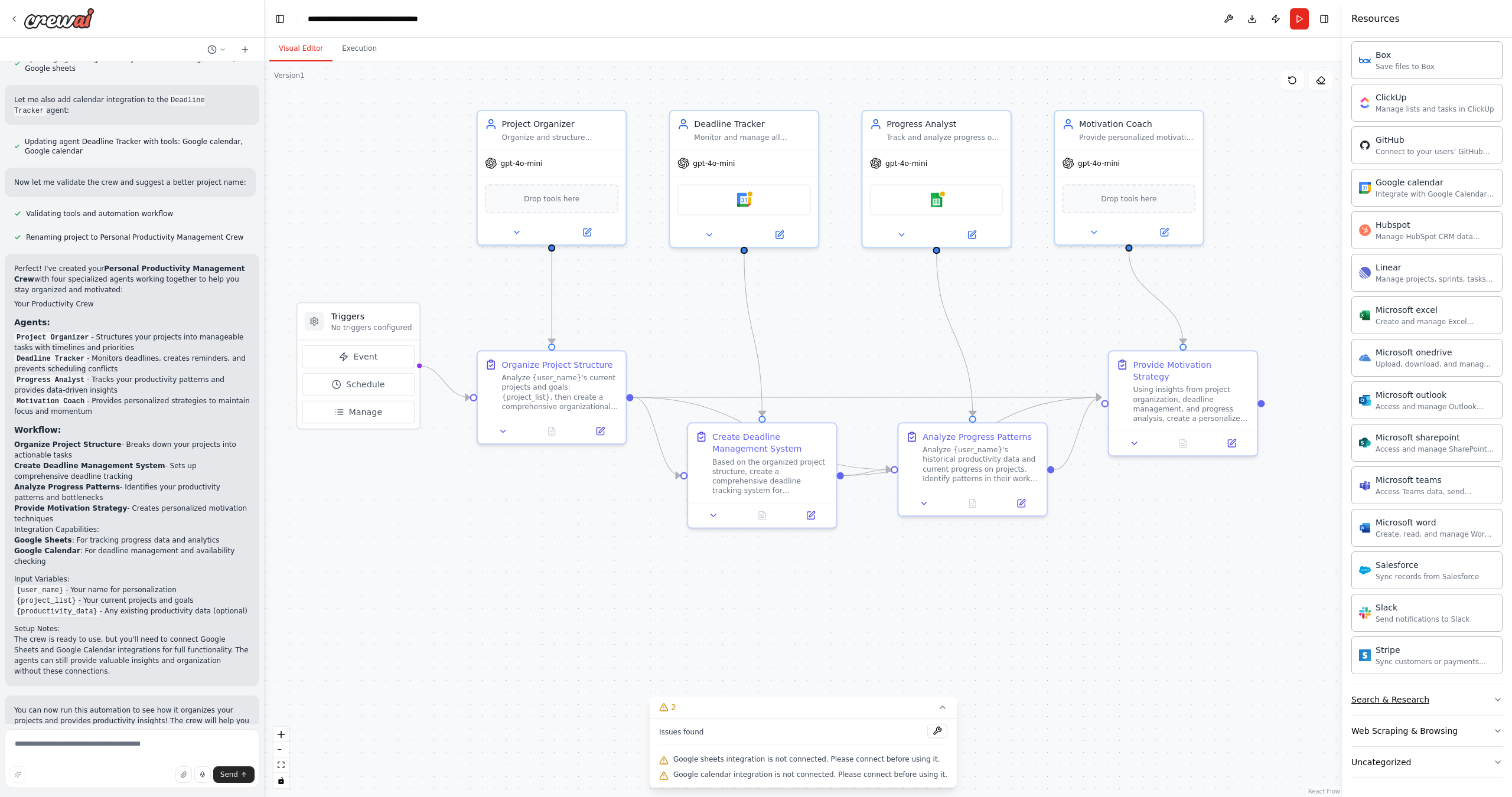
click at [1244, 696] on button "Search & Research" at bounding box center [1427, 700] width 151 height 31
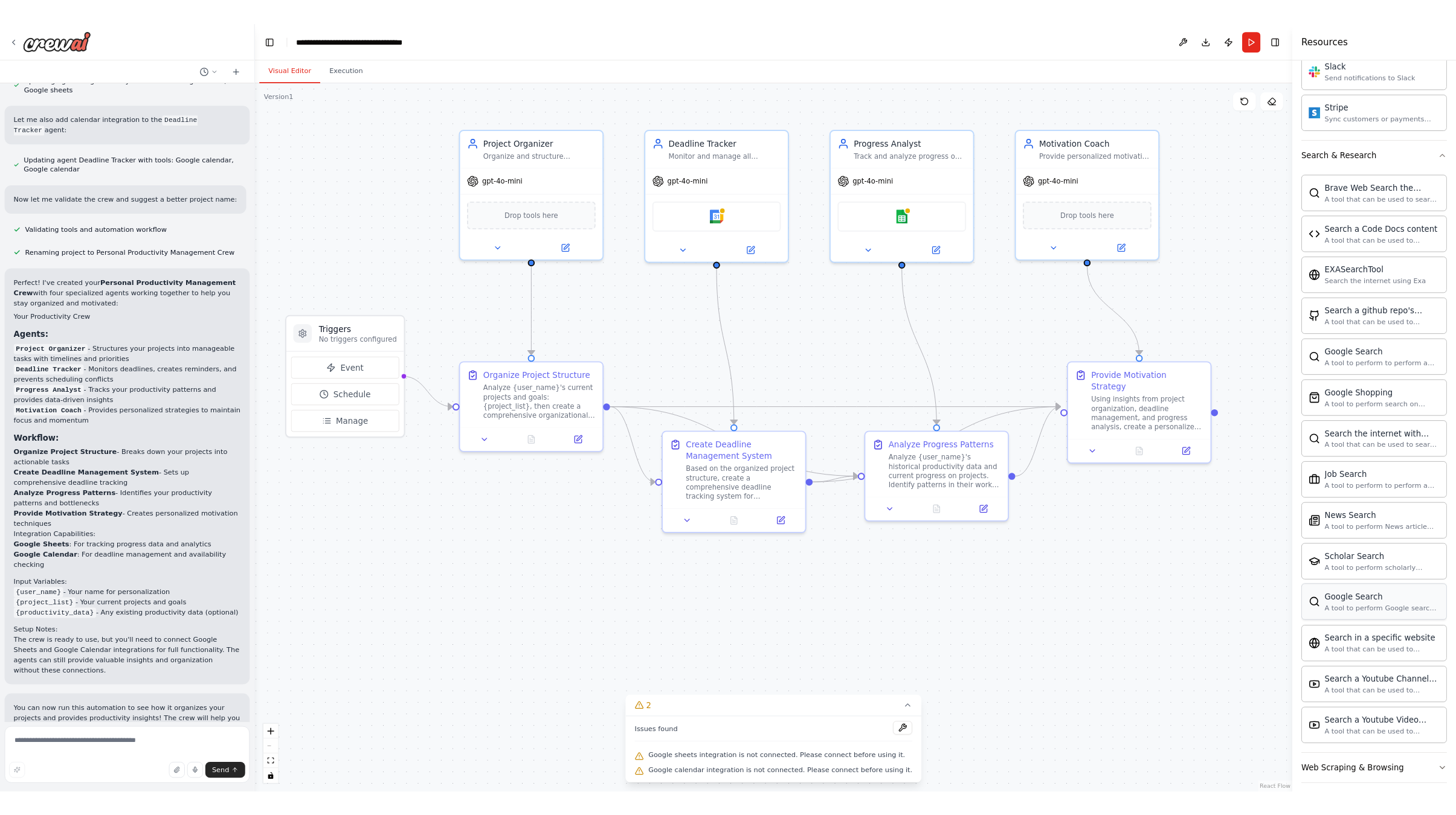
scroll to position [1651, 0]
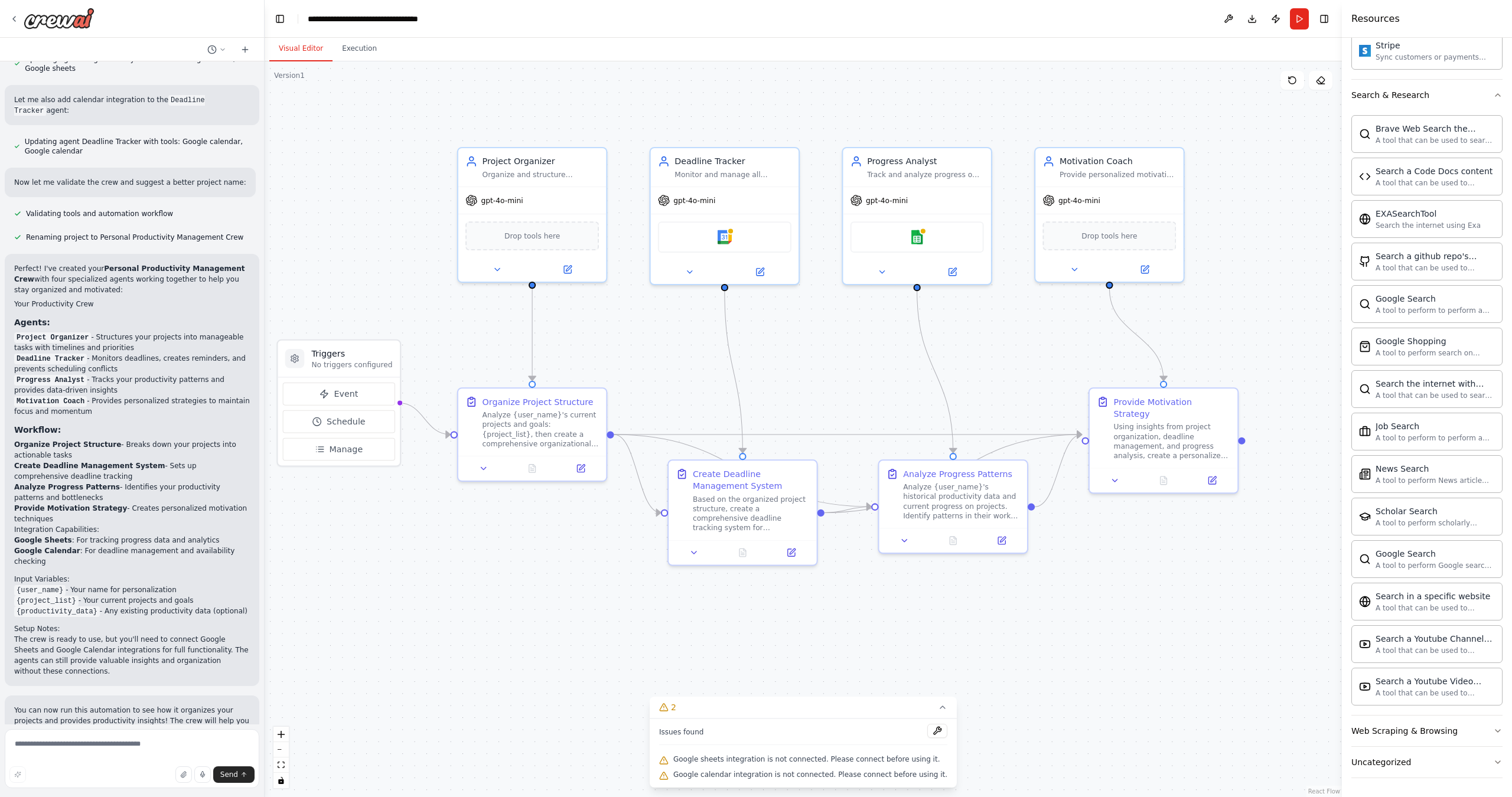
drag, startPoint x: 1174, startPoint y: 682, endPoint x: 1164, endPoint y: 723, distance: 42.2
click at [1164, 723] on div ".deletable-edge-delete-btn { width: 20px; height: 20px; border: 0px solid #ffff…" at bounding box center [803, 429] width 1077 height 736
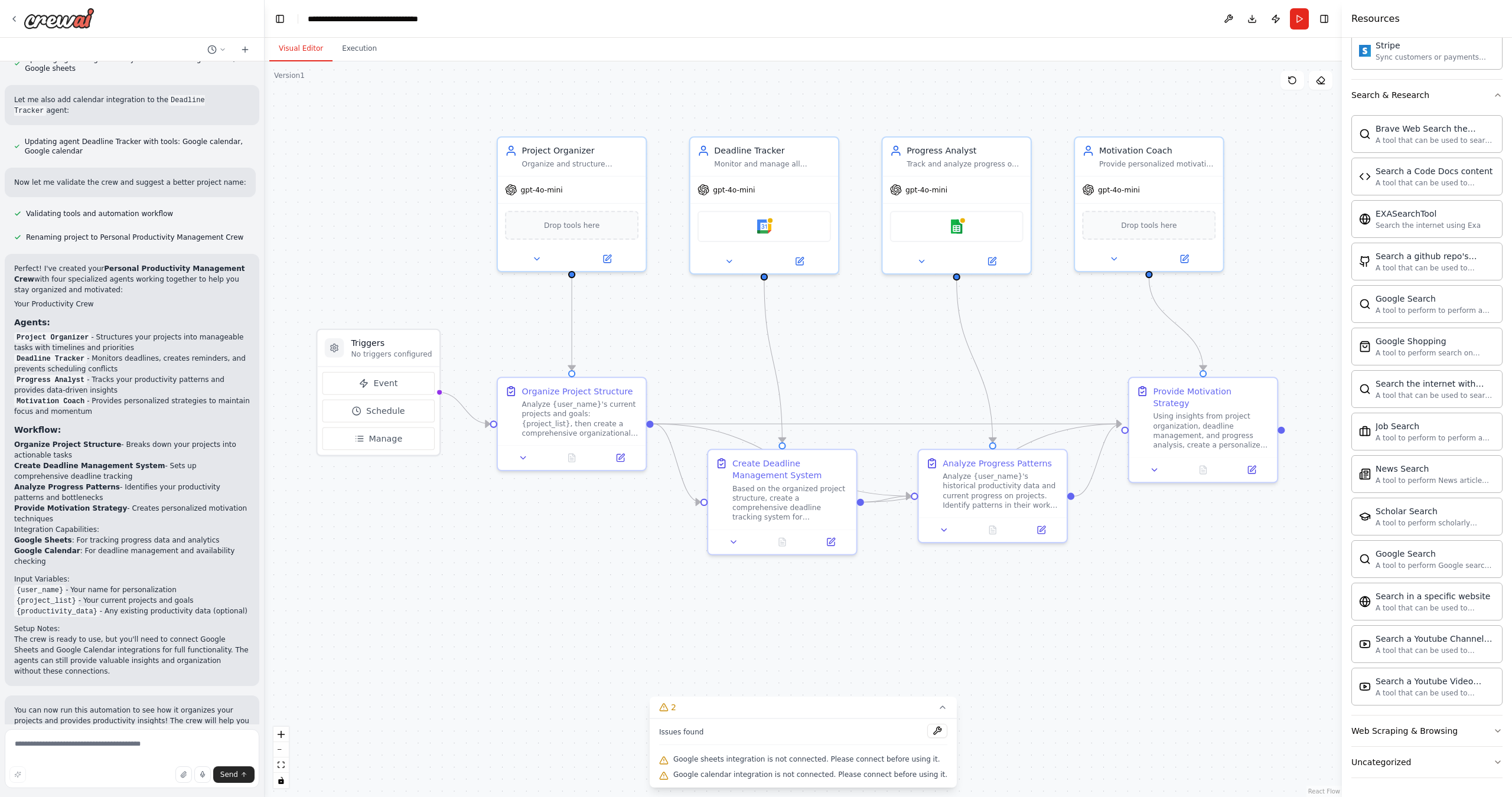
drag, startPoint x: 754, startPoint y: 122, endPoint x: 771, endPoint y: 114, distance: 18.8
click at [771, 114] on div ".deletable-edge-delete-btn { width: 20px; height: 20px; border: 0px solid #ffff…" at bounding box center [803, 429] width 1077 height 736
click at [927, 729] on button at bounding box center [937, 730] width 20 height 14
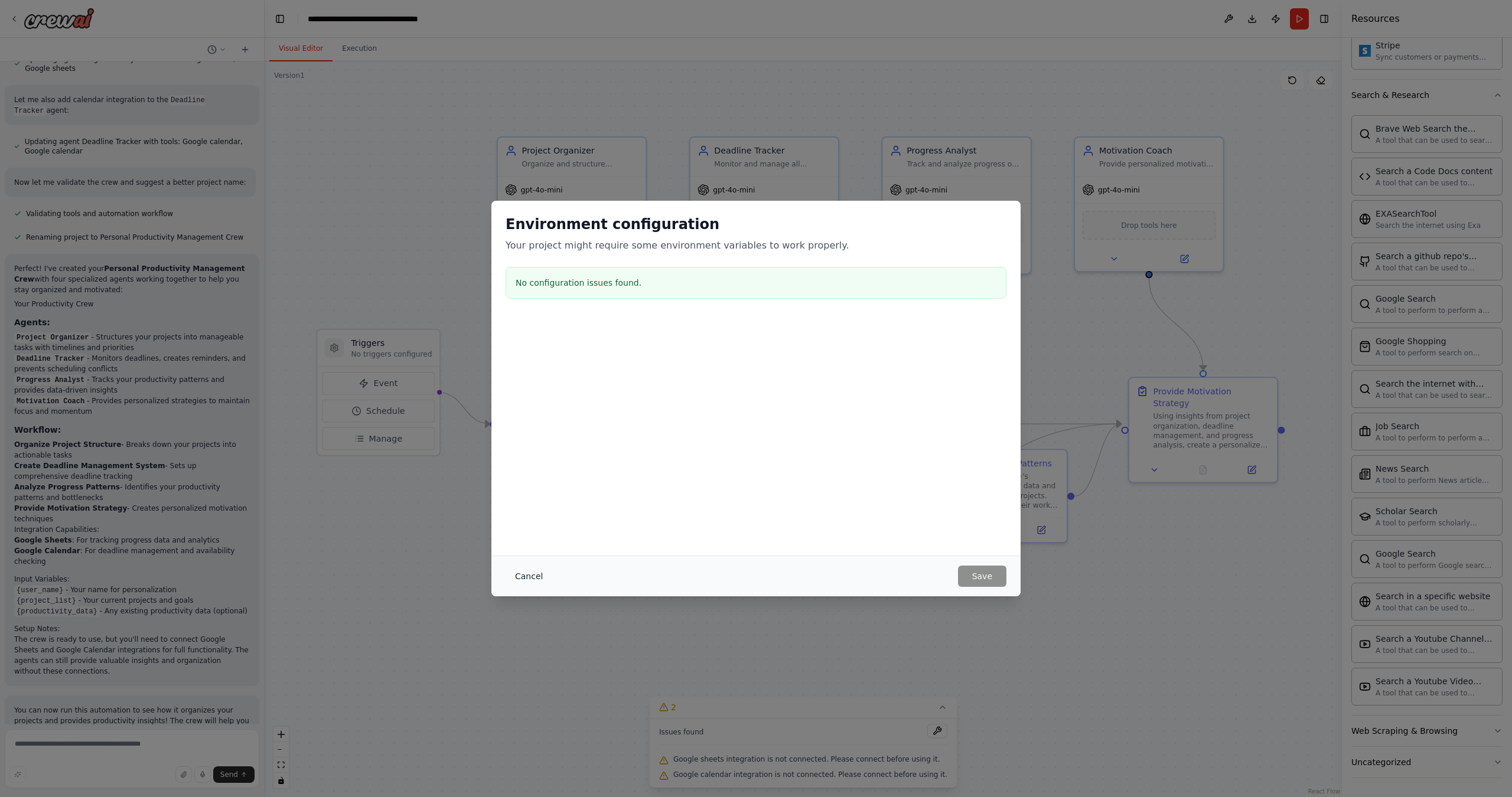
click at [529, 581] on button "Cancel" at bounding box center [529, 576] width 47 height 21
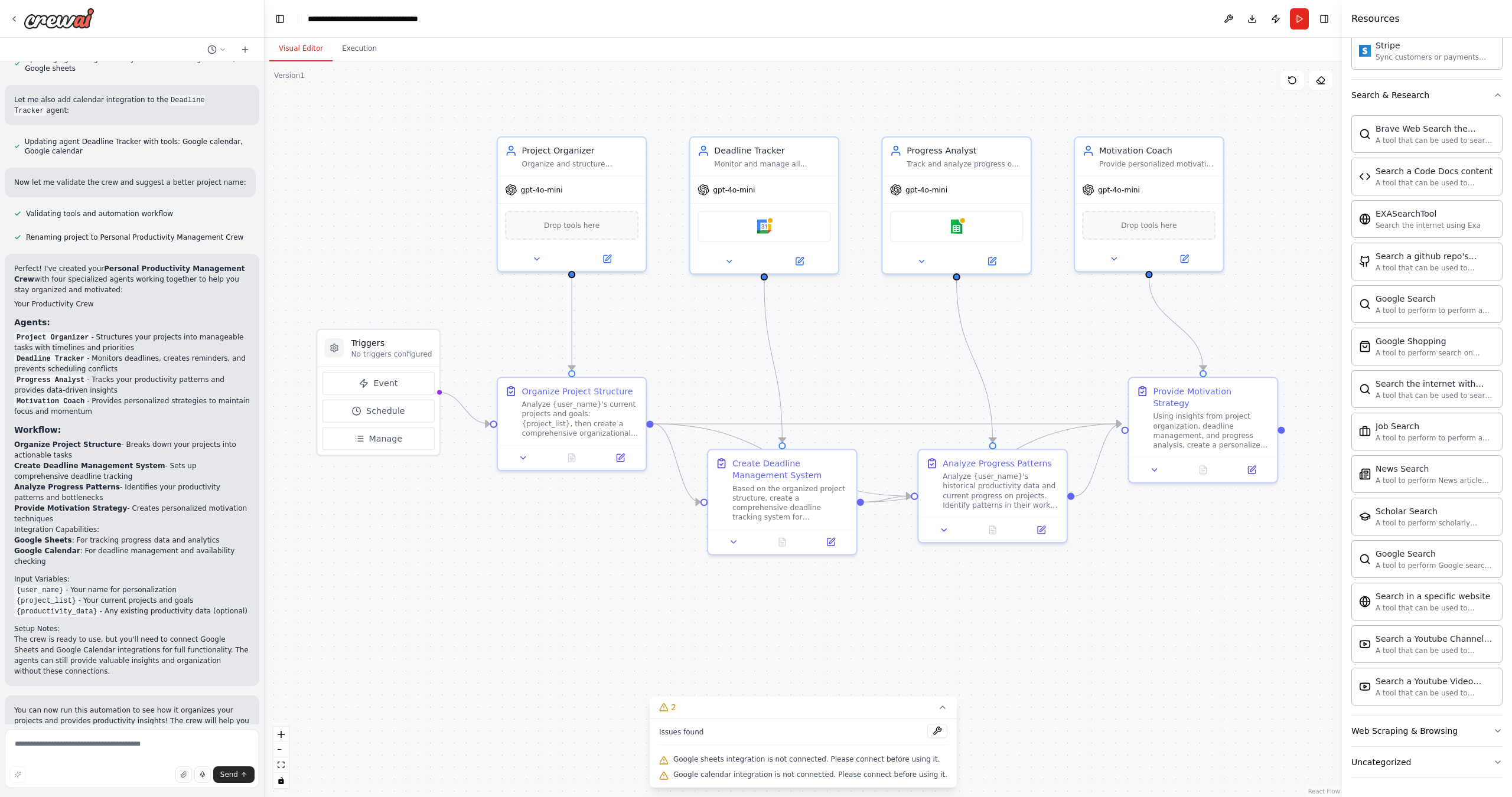
click at [400, 254] on div ".deletable-edge-delete-btn { width: 20px; height: 20px; border: 0px solid #ffff…" at bounding box center [803, 429] width 1077 height 736
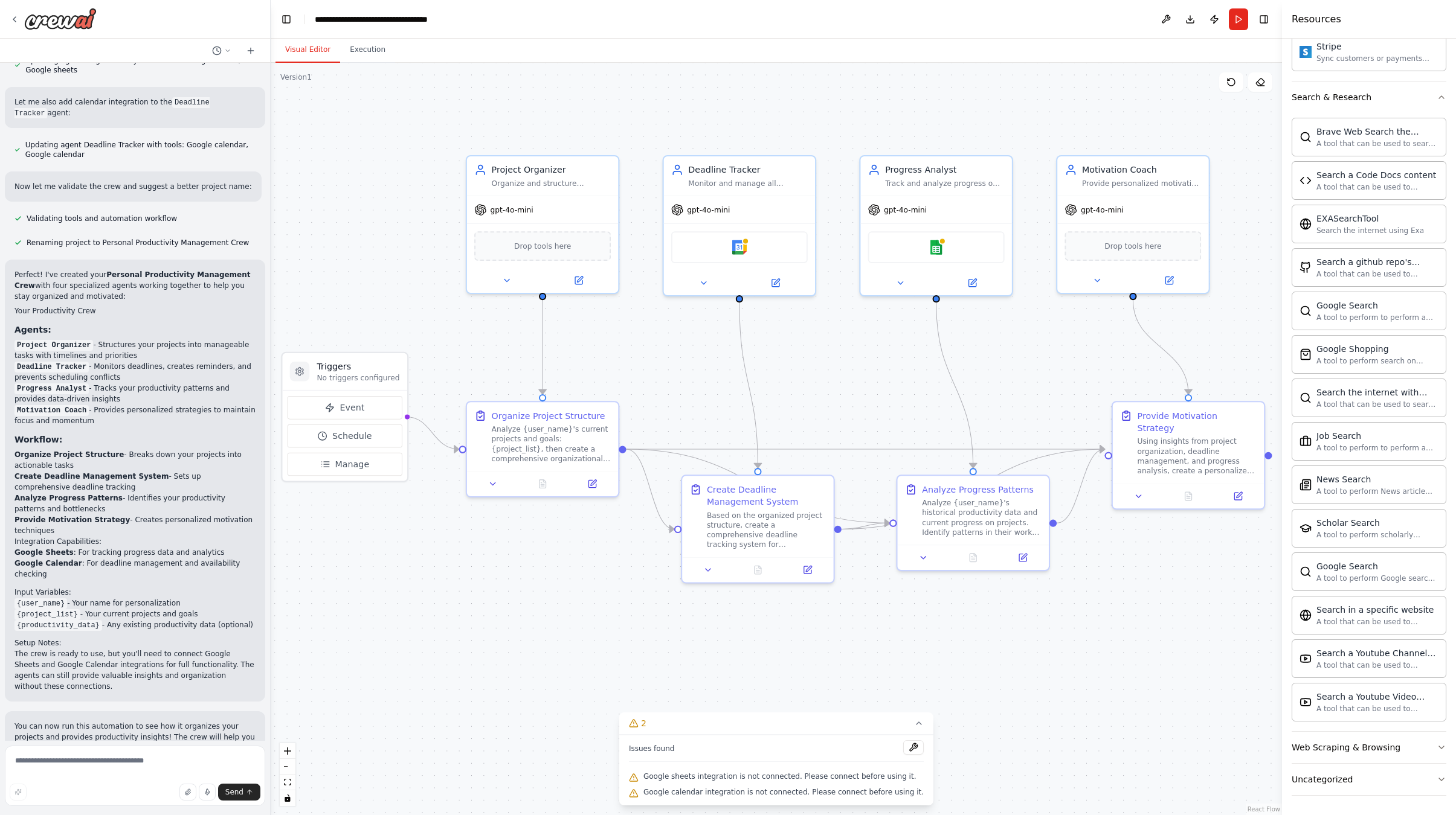
drag, startPoint x: 725, startPoint y: 312, endPoint x: 683, endPoint y: 328, distance: 44.9
click at [683, 328] on div ".deletable-edge-delete-btn { width: 20px; height: 20px; border: 0px solid #ffff…" at bounding box center [777, 439] width 1012 height 752
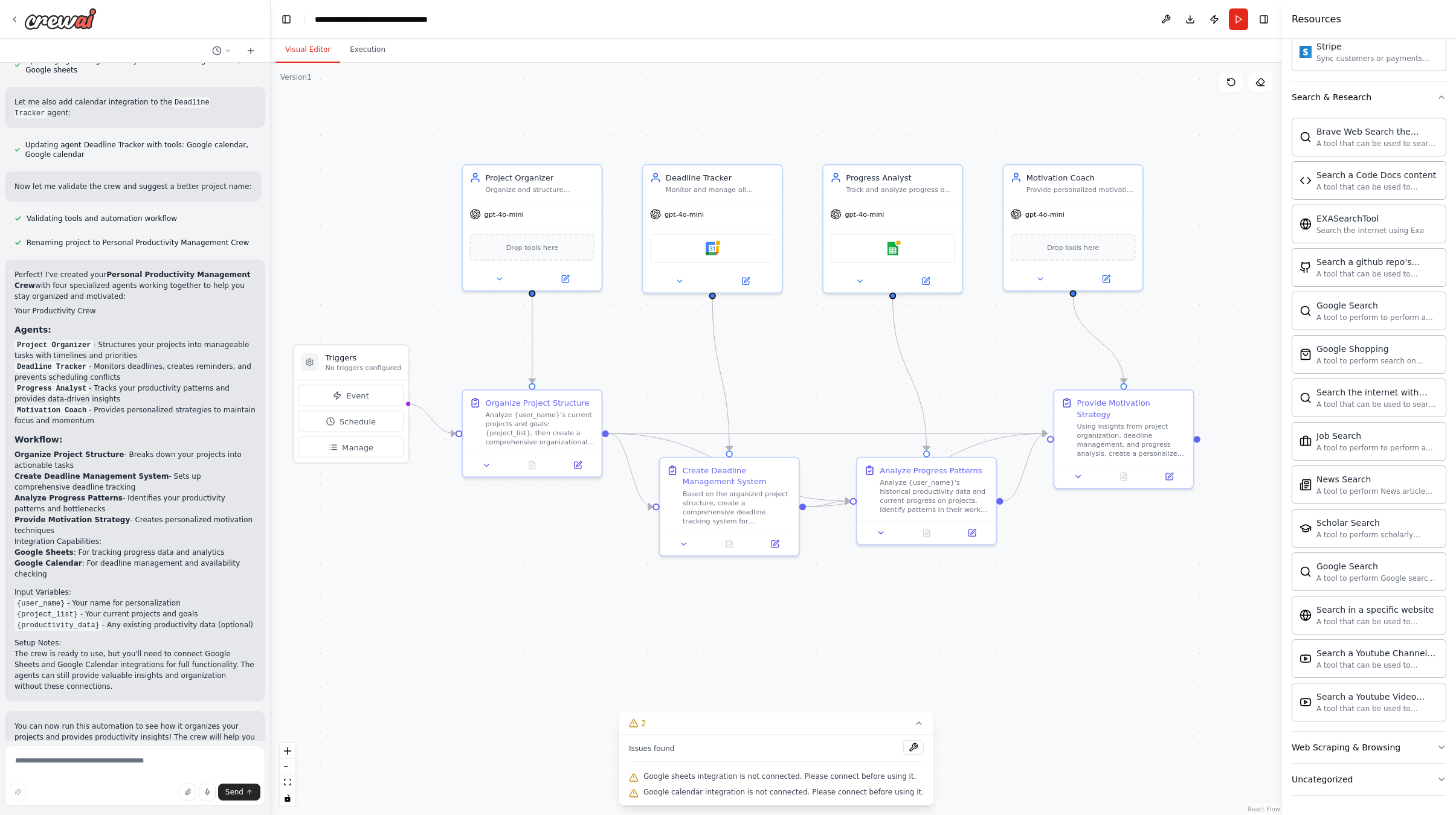
drag, startPoint x: 1141, startPoint y: 121, endPoint x: 1085, endPoint y: 131, distance: 56.9
click at [1085, 131] on div ".deletable-edge-delete-btn { width: 20px; height: 20px; border: 0px solid #ffff…" at bounding box center [777, 439] width 1012 height 752
click at [277, 15] on header "**********" at bounding box center [777, 19] width 1012 height 39
click at [282, 19] on button "Toggle Left Sidebar" at bounding box center [286, 19] width 17 height 17
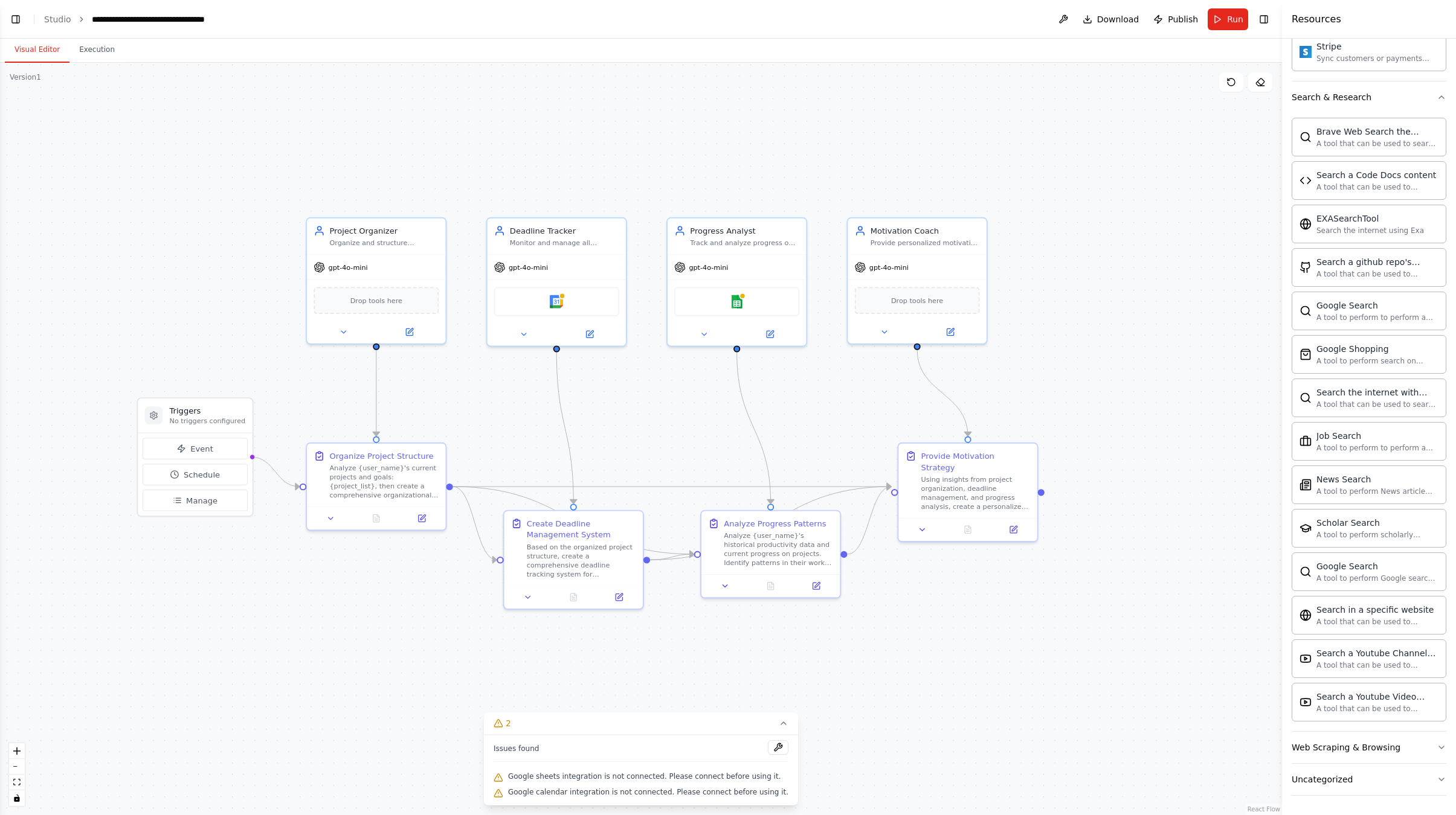
drag, startPoint x: 904, startPoint y: 236, endPoint x: 1018, endPoint y: 289, distance: 125.7
click at [1018, 289] on div ".deletable-edge-delete-btn { width: 20px; height: 20px; border: 0px solid #ffff…" at bounding box center [641, 439] width 1282 height 752
